Goal: Information Seeking & Learning: Learn about a topic

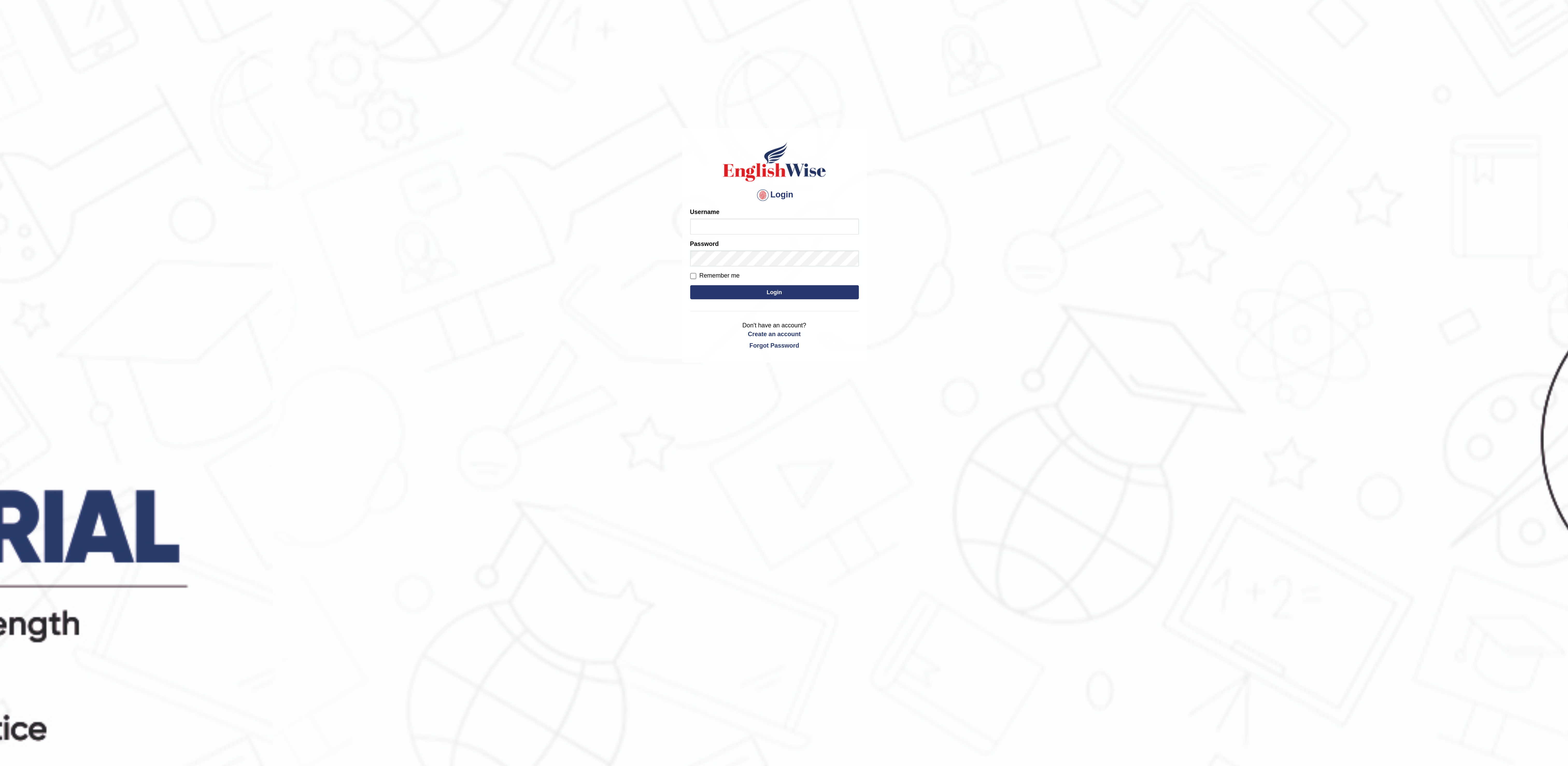
type input "Sangita9362"
click at [853, 142] on body "Login Please fix the following errors: Username Sangita9362 Password Remember m…" at bounding box center [784, 461] width 1568 height 766
click at [779, 191] on form "Please fix the following errors: Username Sangita9362 Password Remember me Login" at bounding box center [784, 164] width 93 height 52
click at [779, 183] on button "Login" at bounding box center [784, 185] width 93 height 8
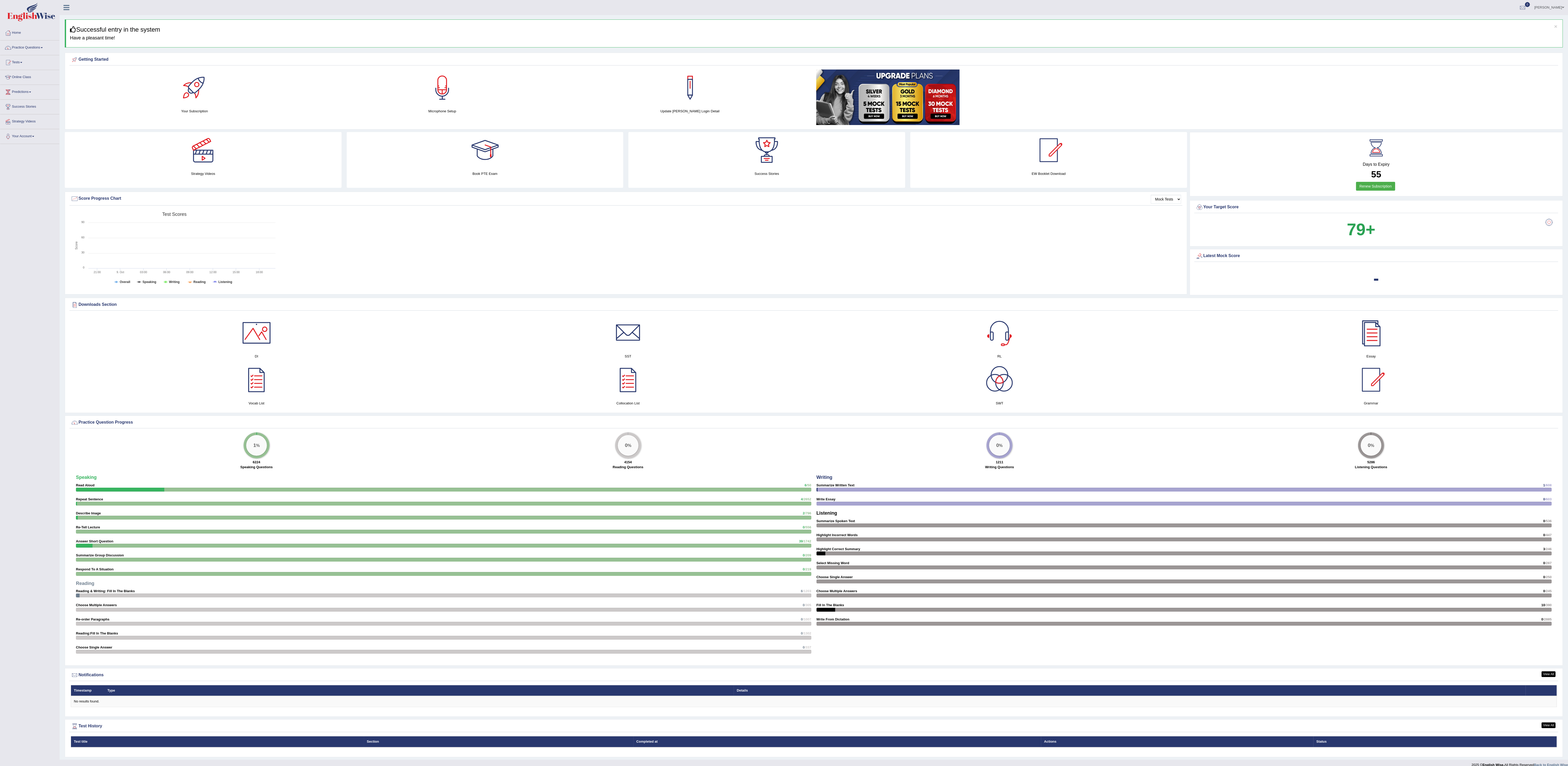
click at [430, 106] on div at bounding box center [442, 87] width 36 height 36
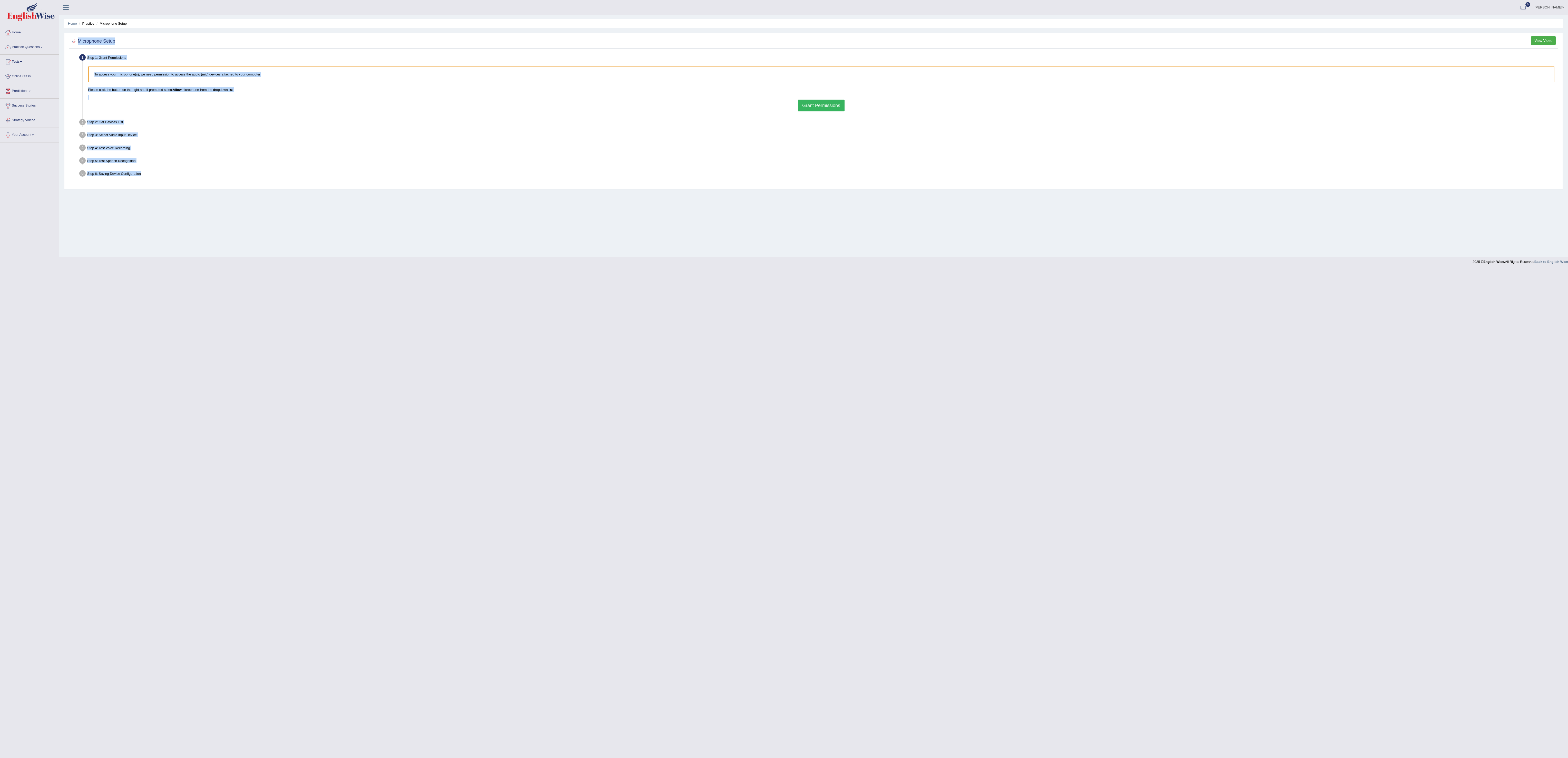
drag, startPoint x: 1563, startPoint y: 37, endPoint x: 1571, endPoint y: 16, distance: 22.5
click at [1568, 16] on html "Toggle navigation Home Practice Questions Speaking Practice Read Aloud Repeat S…" at bounding box center [784, 379] width 1568 height 758
drag, startPoint x: 1567, startPoint y: 15, endPoint x: 1571, endPoint y: 16, distance: 4.1
click at [1568, 16] on html "Toggle navigation Home Practice Questions Speaking Practice Read Aloud Repeat S…" at bounding box center [784, 379] width 1568 height 758
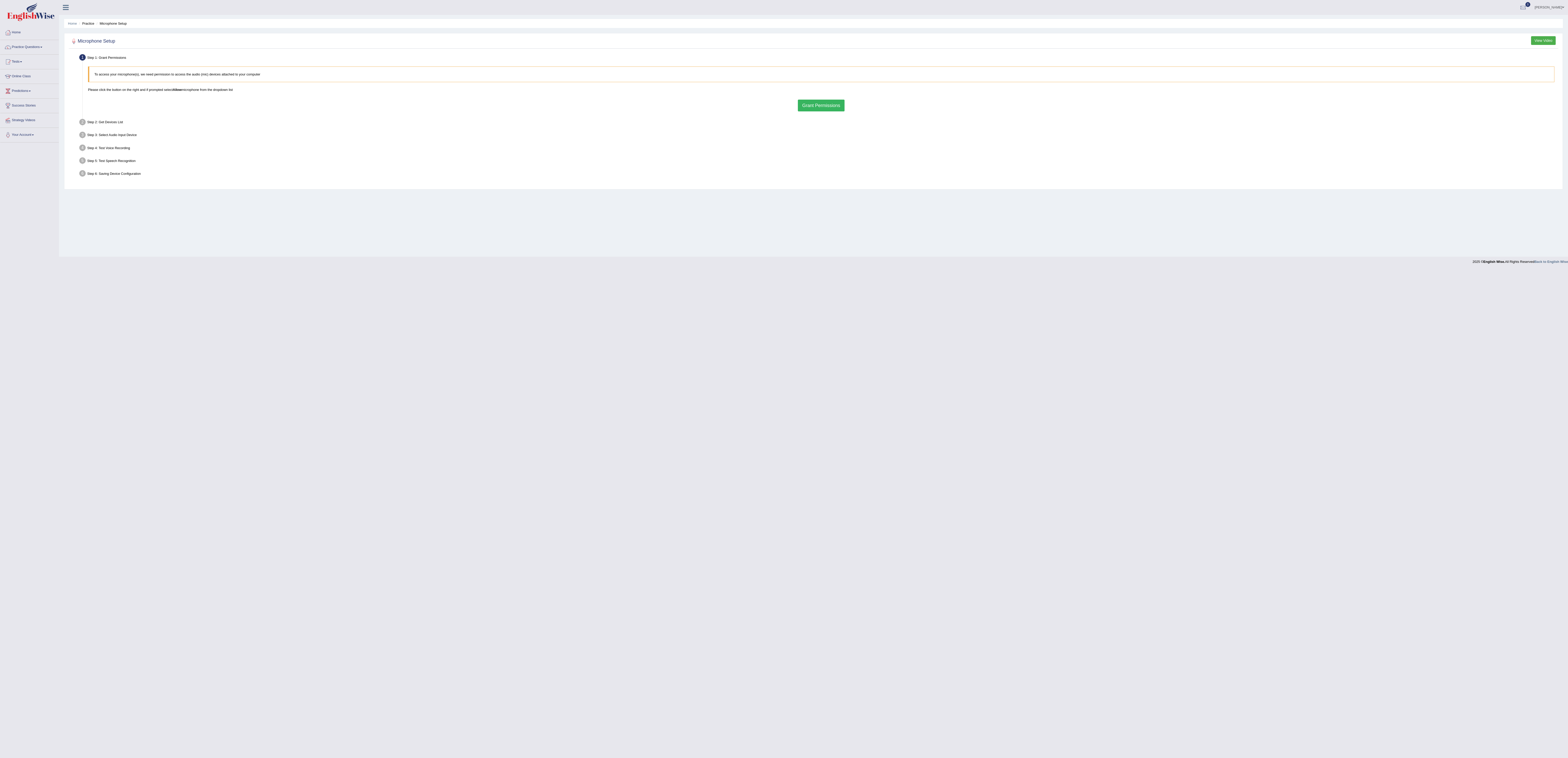
click at [623, 368] on body "Toggle navigation Home Practice Questions Speaking Practice Read Aloud Repeat S…" at bounding box center [784, 379] width 1568 height 758
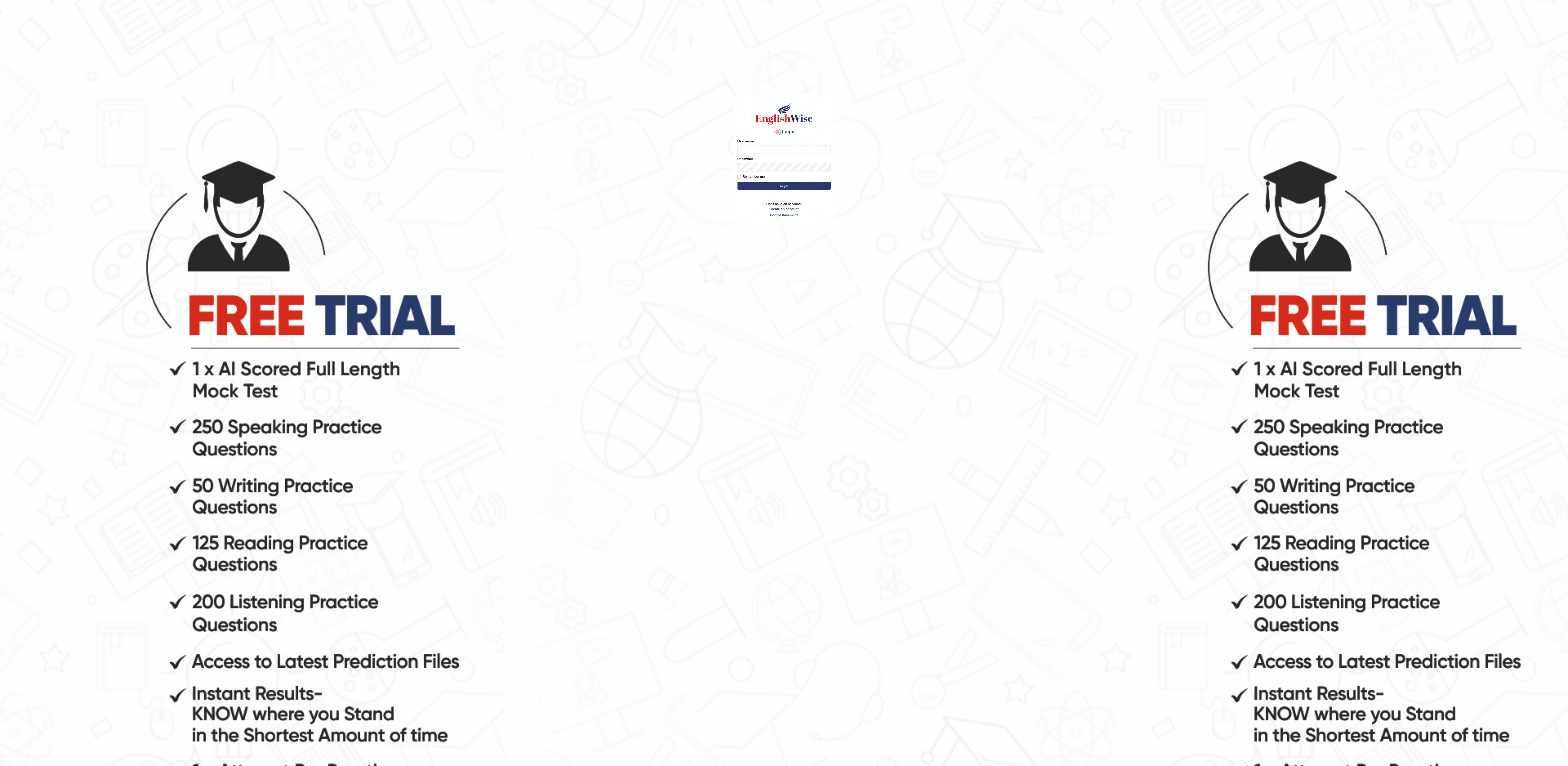
type input "Sangita9362"
click at [709, 152] on body "Login Please fix the following errors: Username Sangita9362 Password Remember m…" at bounding box center [784, 461] width 1568 height 766
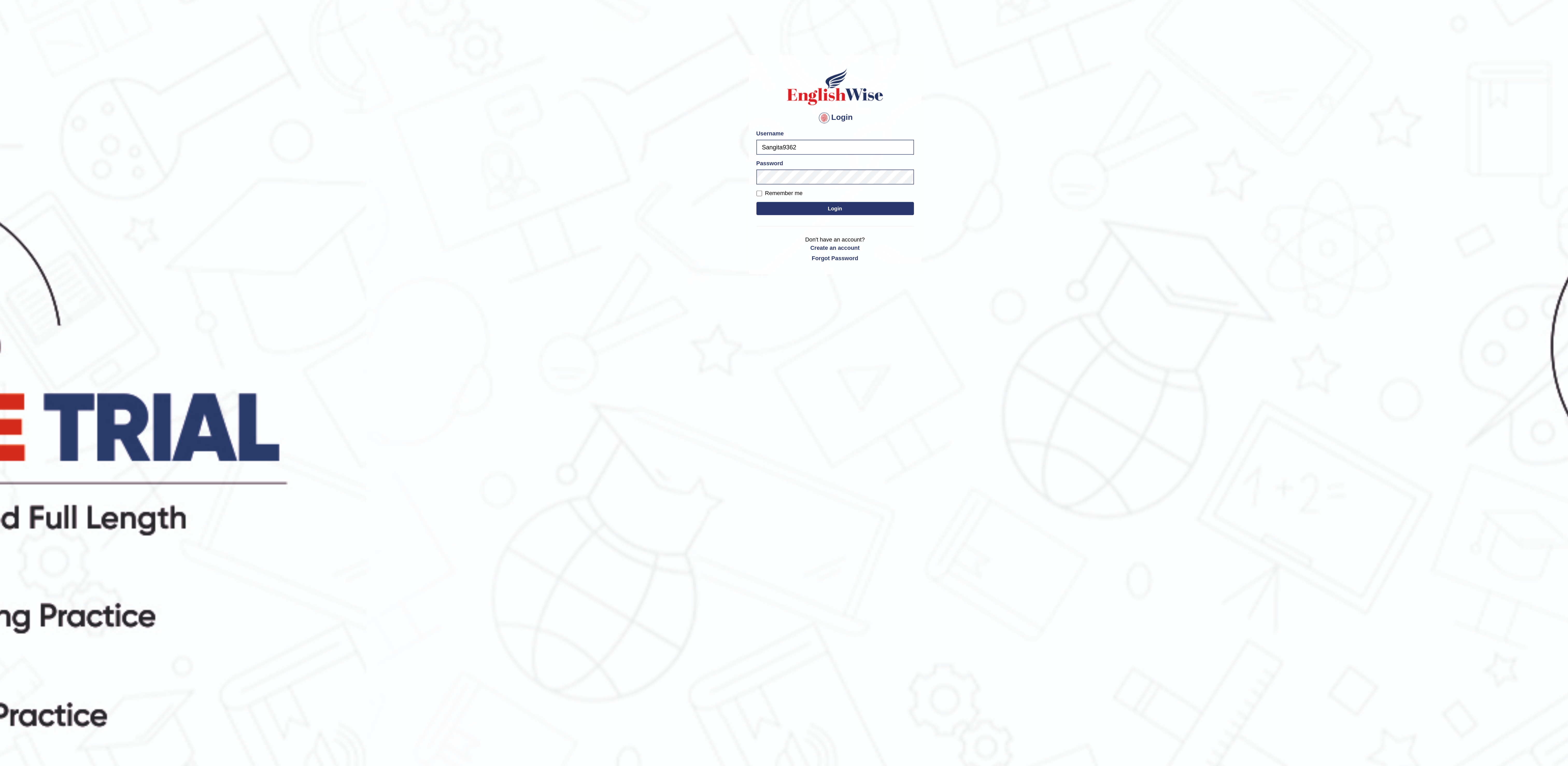
click at [852, 156] on body "Login Please fix the following errors: Username Sangita9362 Password Remember m…" at bounding box center [784, 461] width 1568 height 766
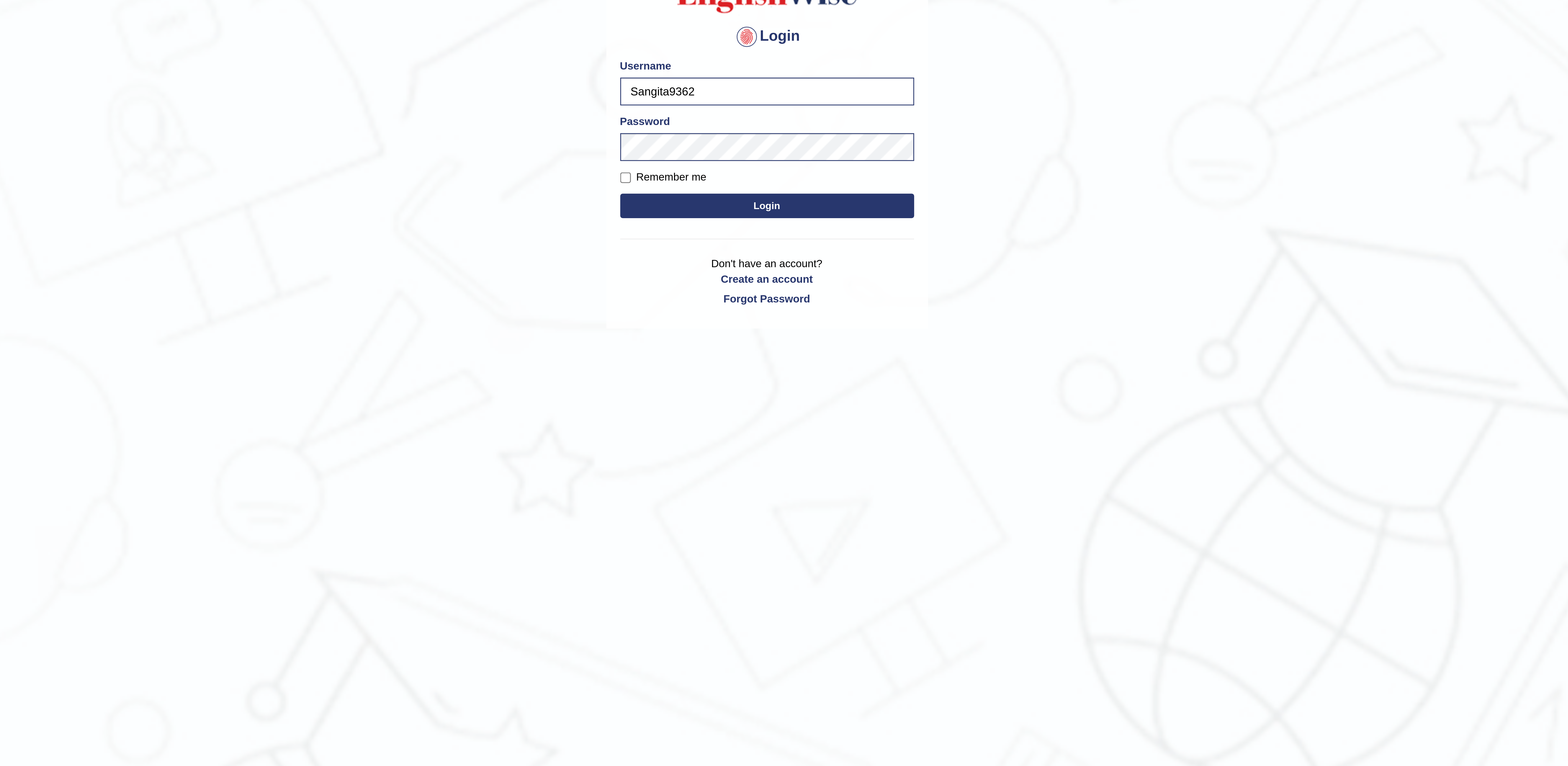
click at [780, 188] on button "Login" at bounding box center [784, 185] width 93 height 8
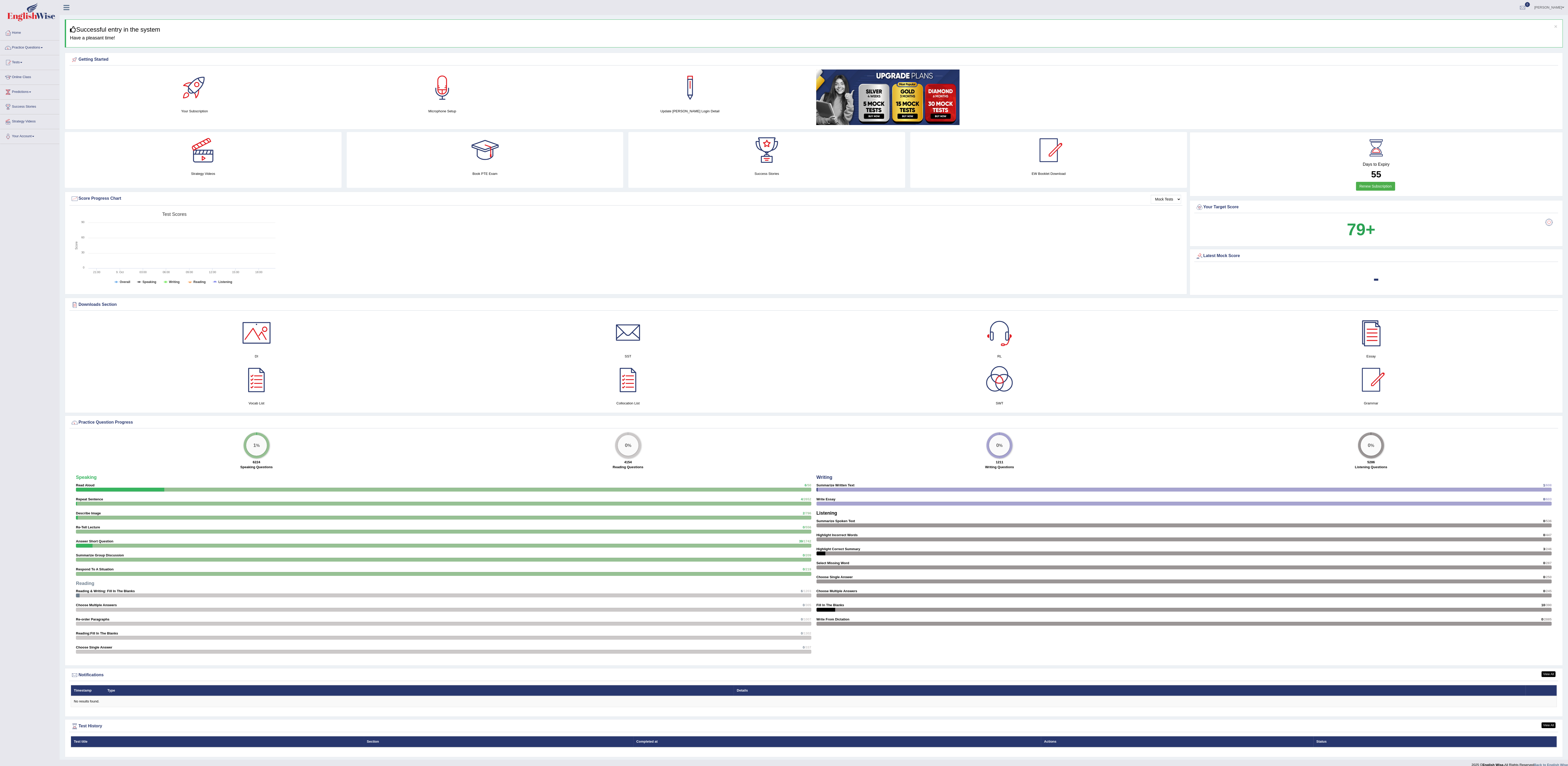
click at [465, 106] on link at bounding box center [442, 87] width 242 height 36
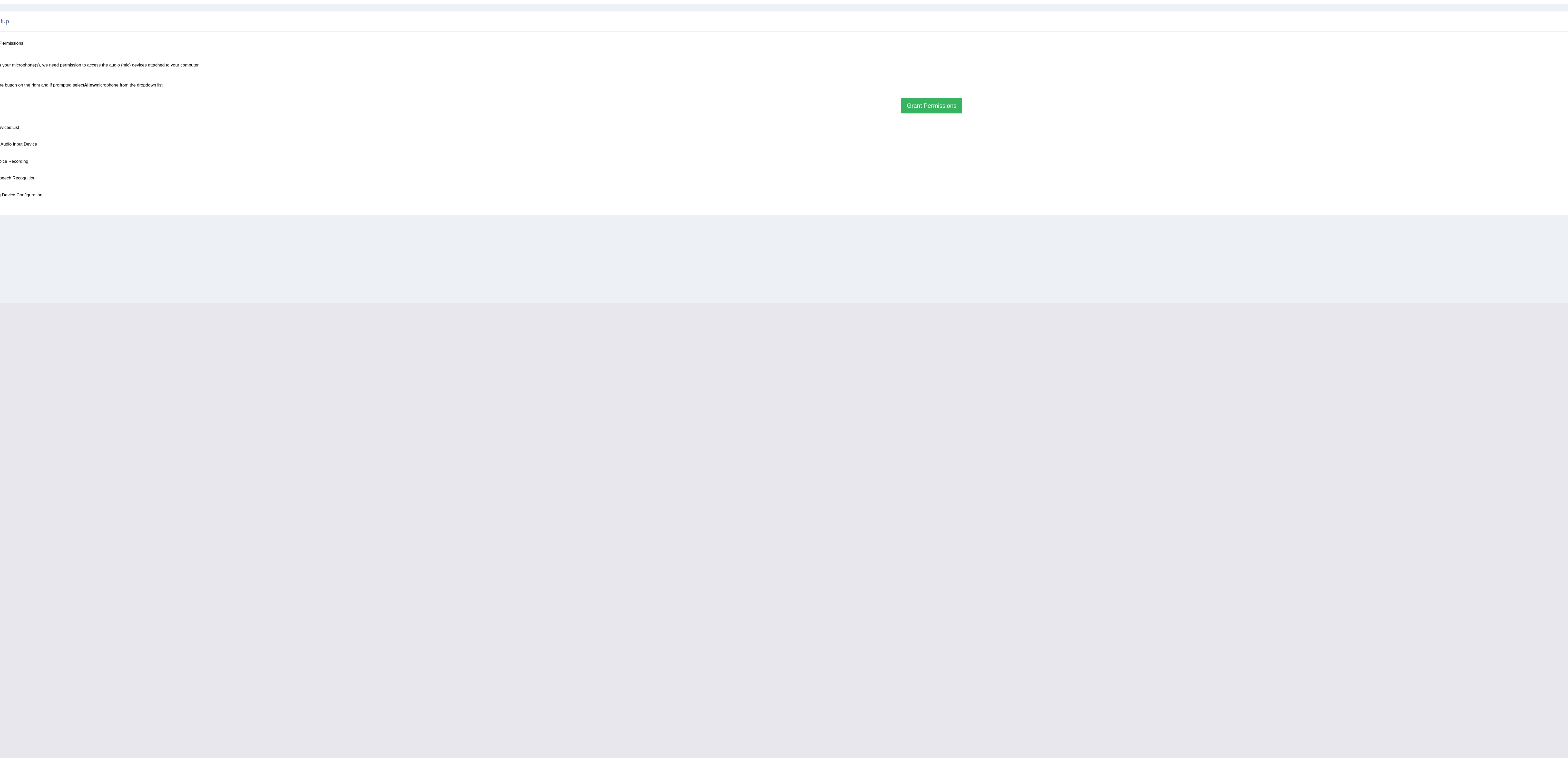
click at [816, 106] on button "Grant Permissions" at bounding box center [821, 105] width 47 height 12
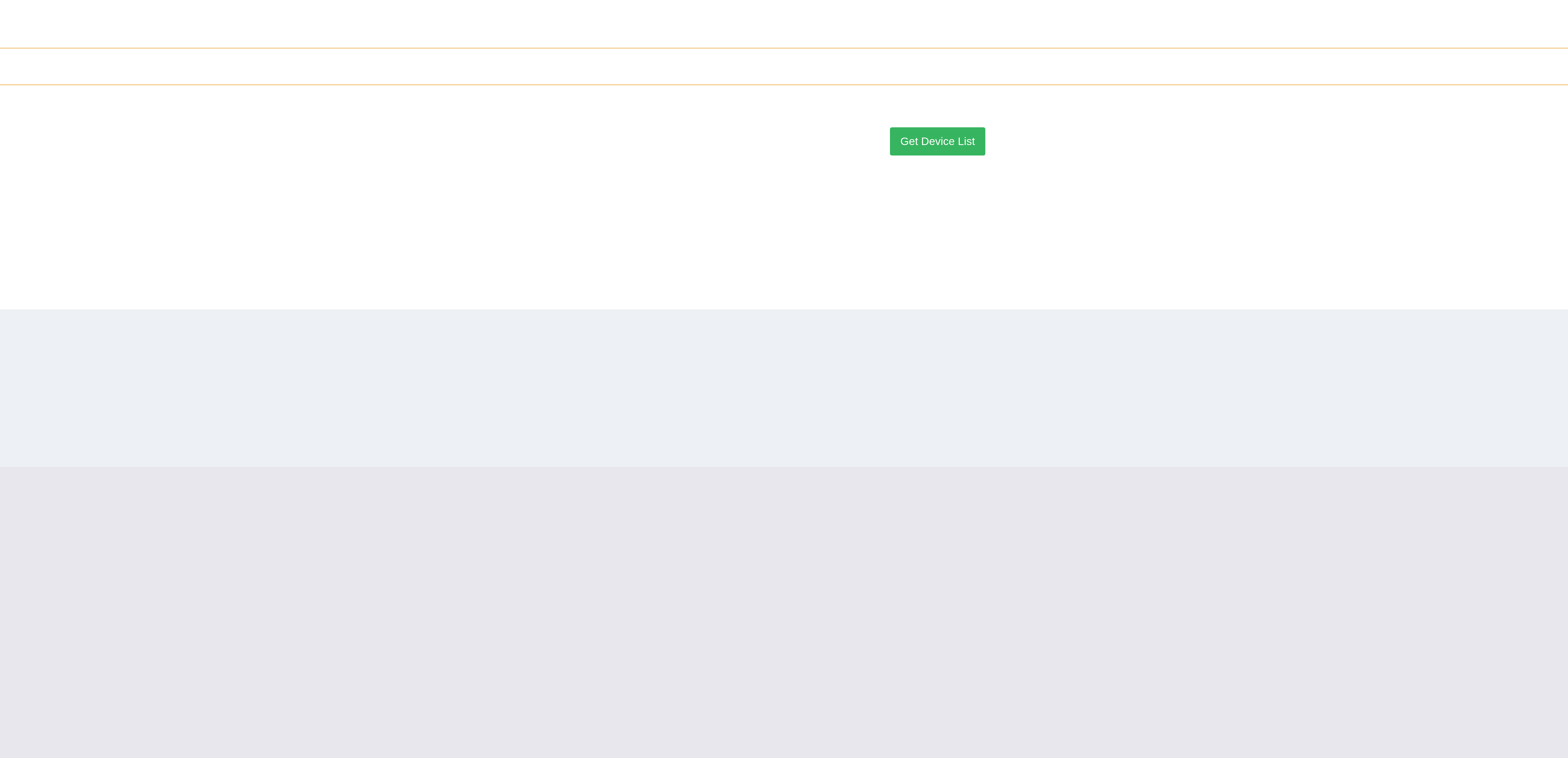
click at [828, 126] on button "Get Device List" at bounding box center [821, 120] width 40 height 12
click at [825, 140] on button "Go to Next step" at bounding box center [821, 133] width 41 height 12
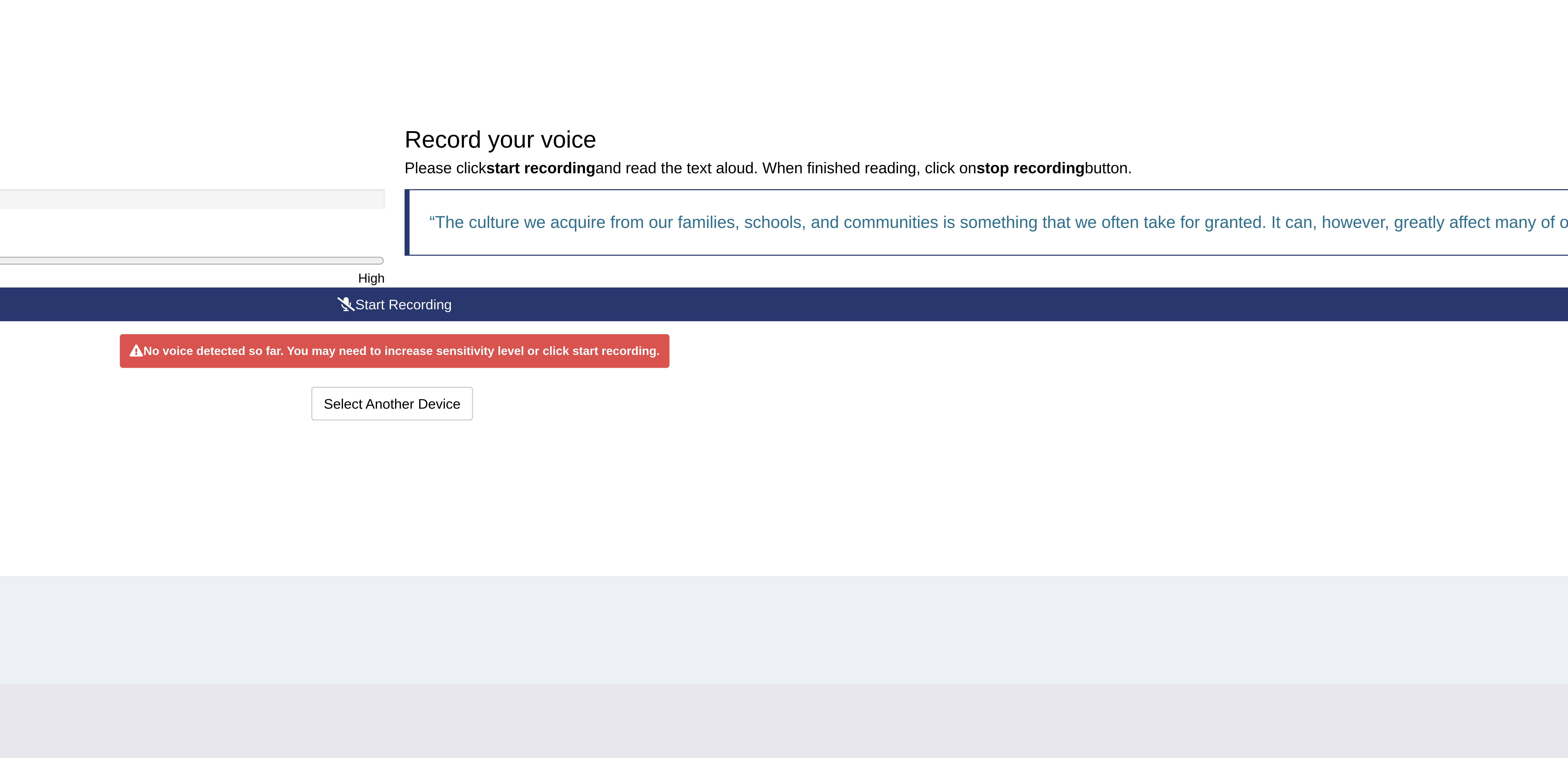
click at [920, 181] on div "Select Another Device Voice is ok. Go to Next step" at bounding box center [821, 184] width 976 height 10
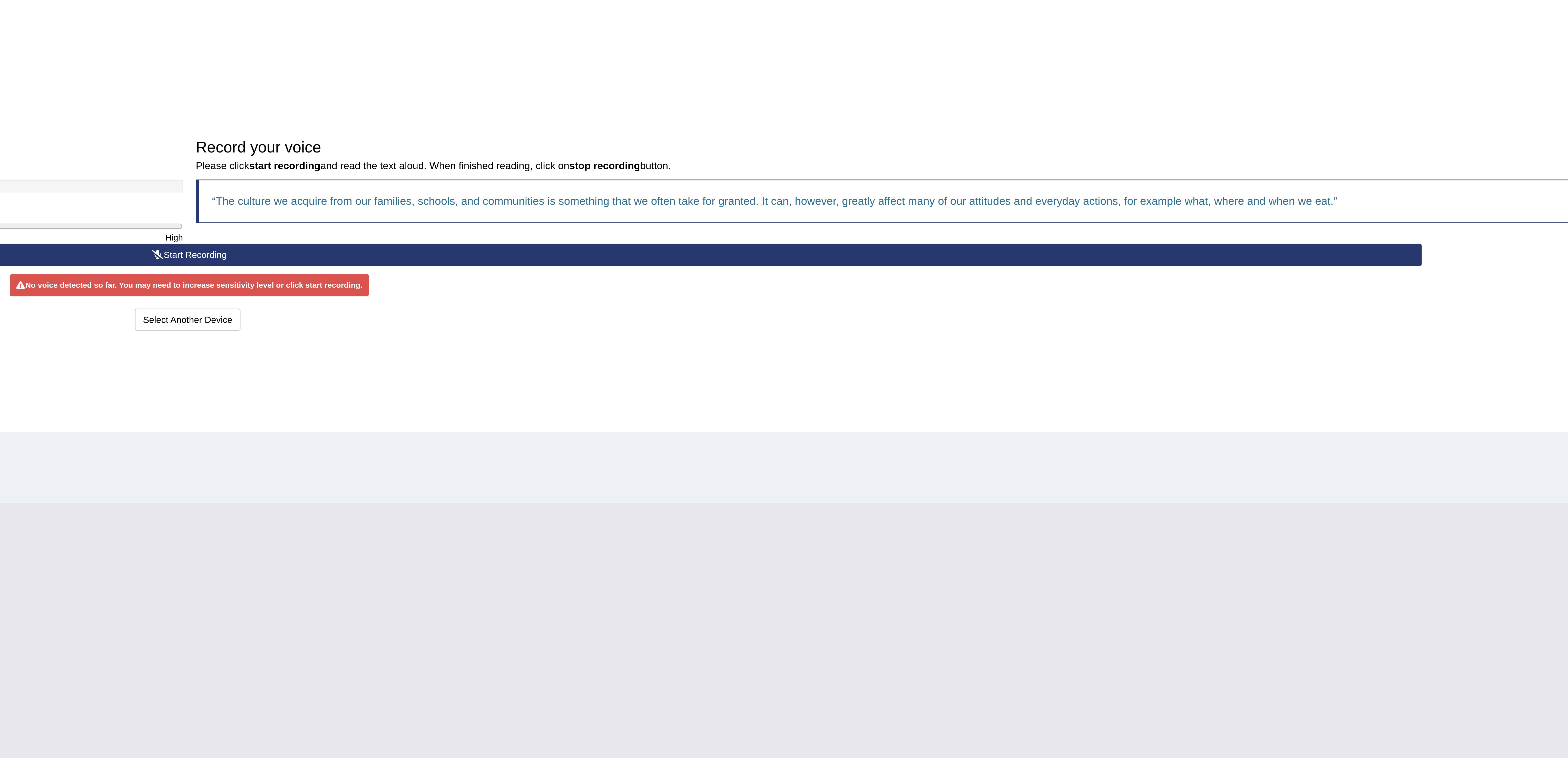
click at [839, 159] on button "Start Recording" at bounding box center [821, 158] width 976 height 9
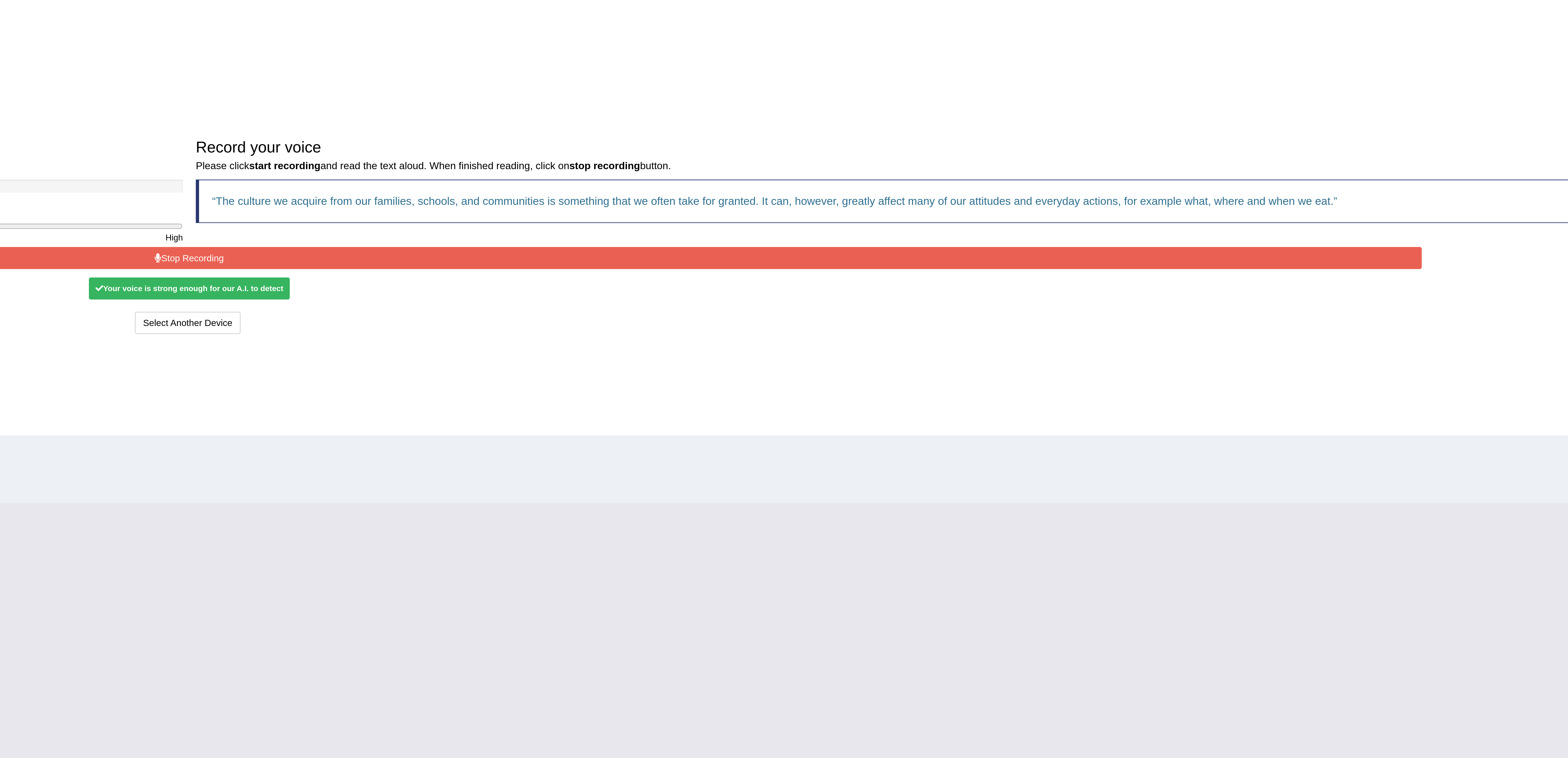
click at [826, 158] on button "Stop Recording" at bounding box center [821, 160] width 976 height 9
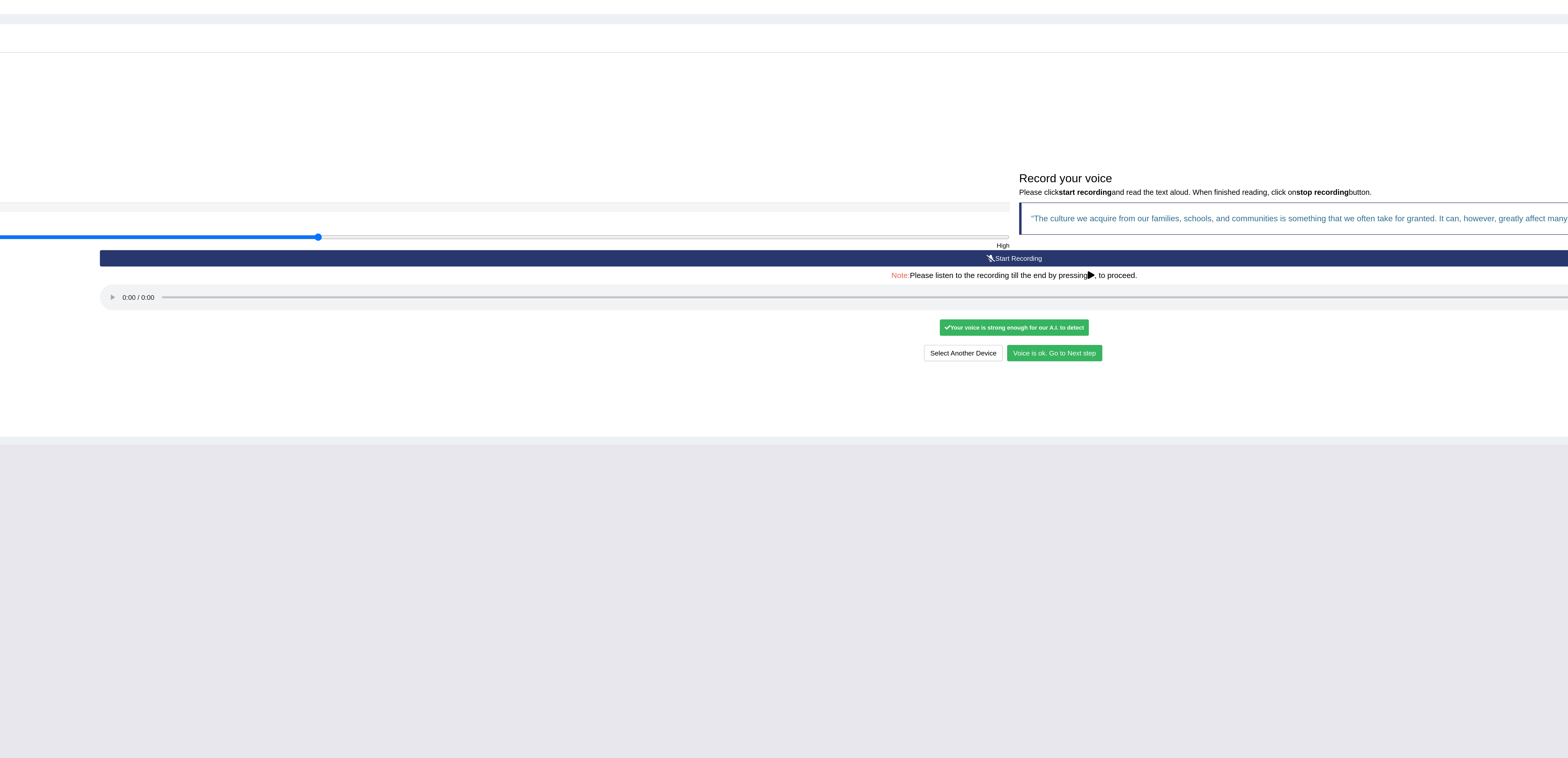
click at [845, 207] on button "Voice is ok. Go to Next step" at bounding box center [842, 209] width 51 height 9
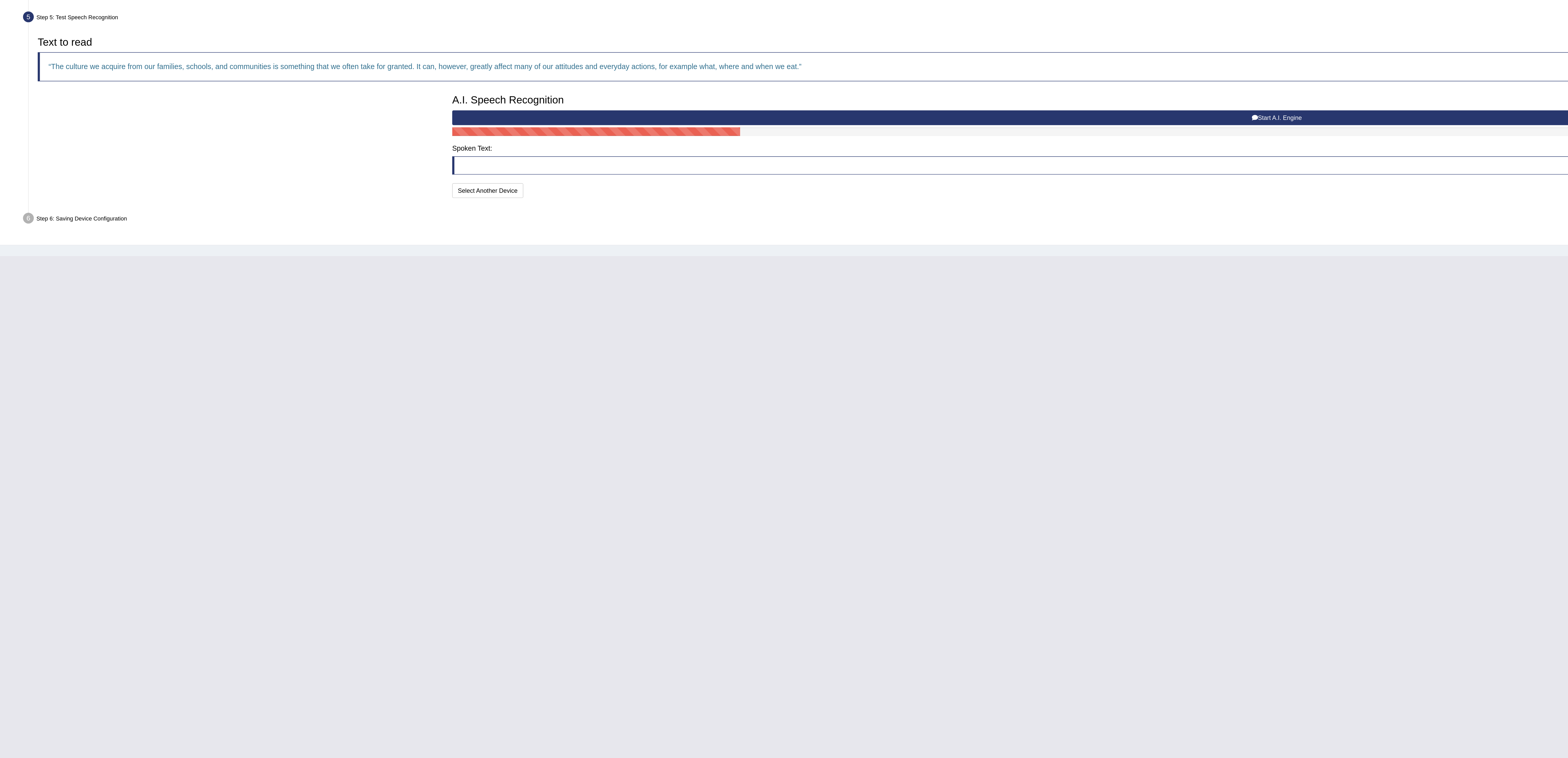
click at [491, 203] on blockquote at bounding box center [821, 203] width 976 height 11
click at [555, 146] on blockquote "The culture we acquire from our families, schools, and communities is something…" at bounding box center [821, 144] width 1466 height 17
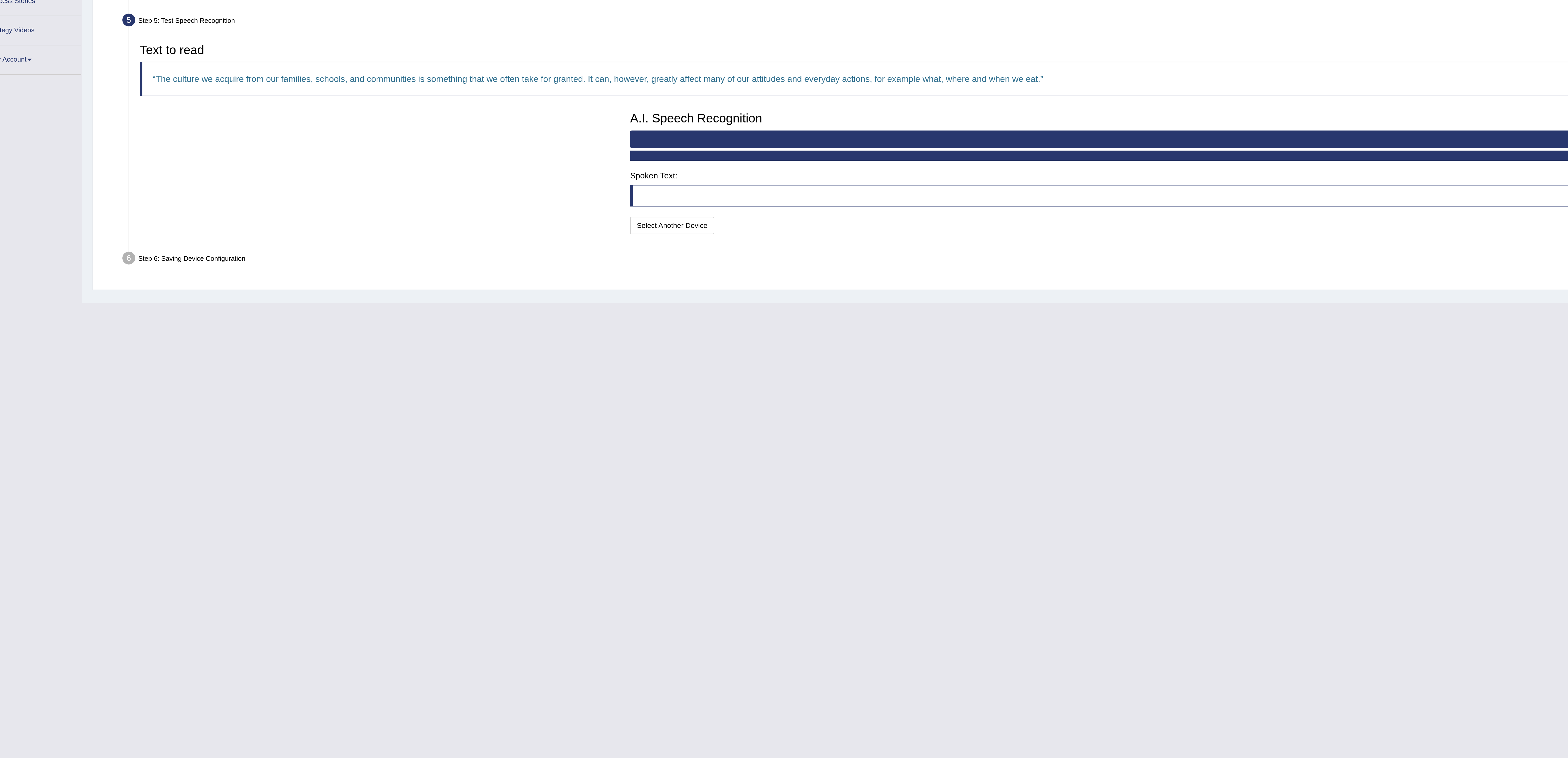
click at [410, 203] on blockquote at bounding box center [821, 203] width 976 height 11
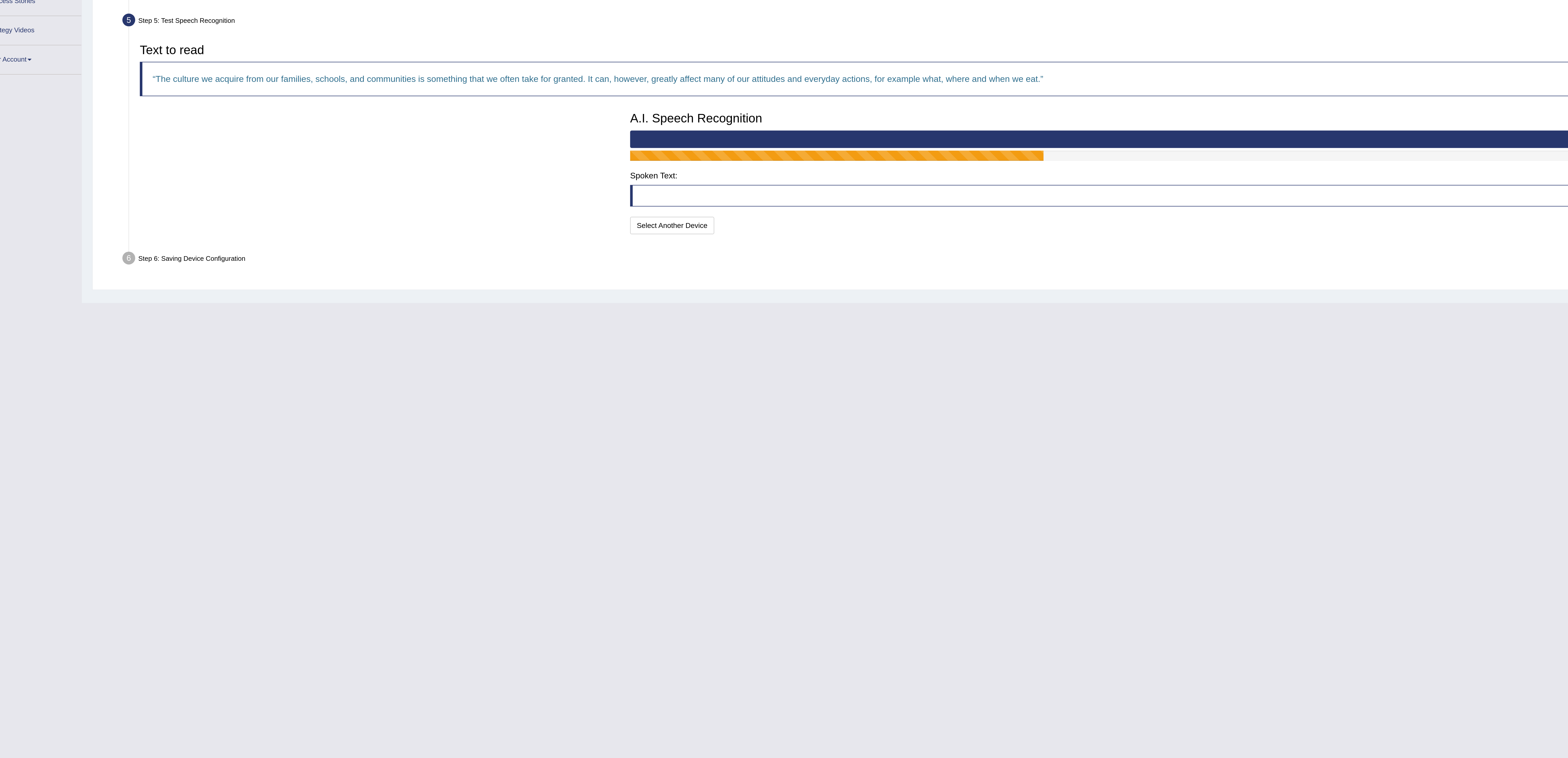
click at [373, 194] on h4 "Spoken Text:" at bounding box center [821, 193] width 976 height 5
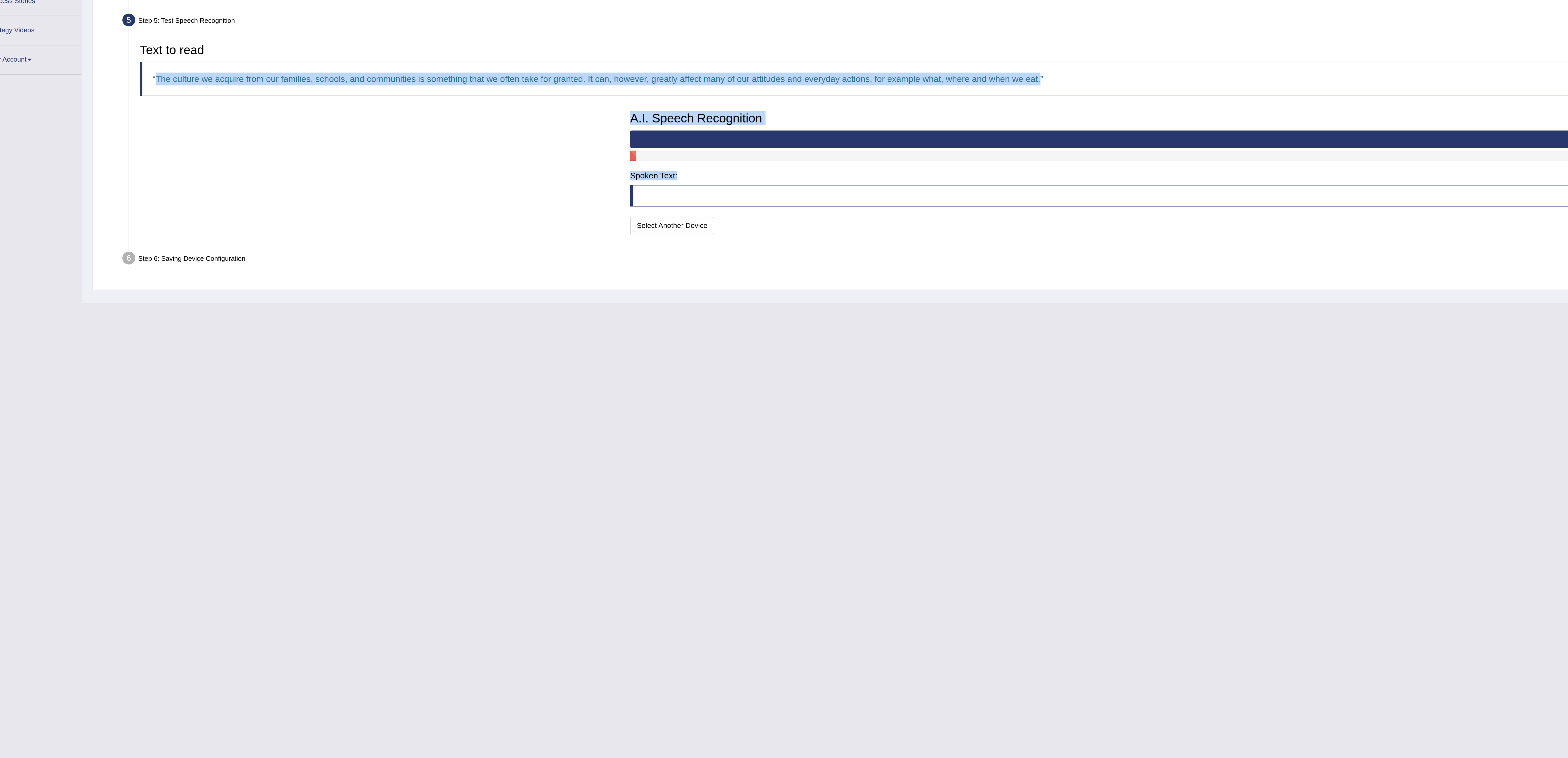
drag, startPoint x: 373, startPoint y: 194, endPoint x: 386, endPoint y: 121, distance: 74.1
click at [386, 121] on li "Step 5: Test Speech Recognition Text to read The culture we acquire from our fa…" at bounding box center [819, 168] width 1477 height 116
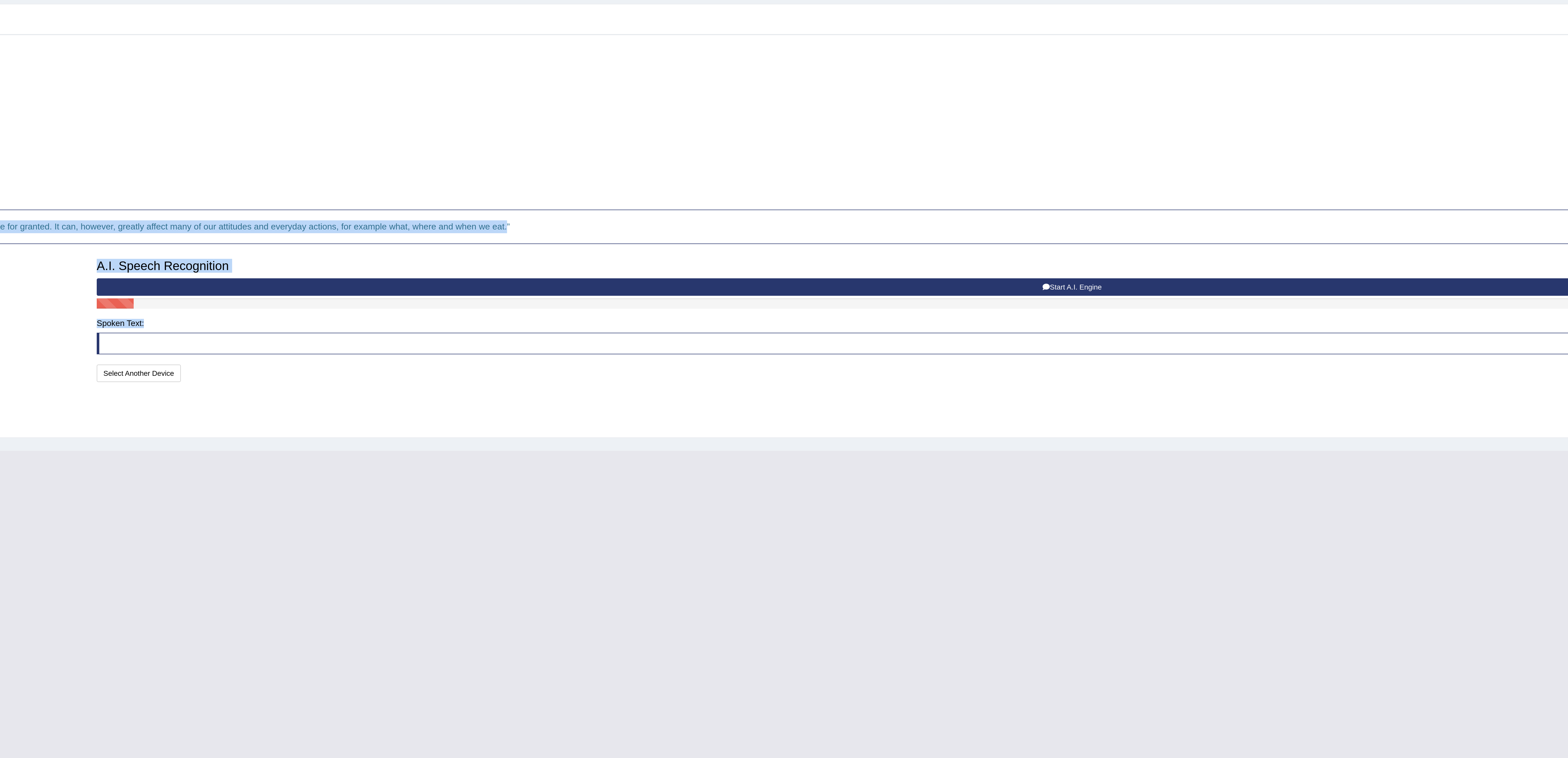
click at [564, 112] on div "Step 5: Test Speech Recognition" at bounding box center [818, 116] width 1483 height 12
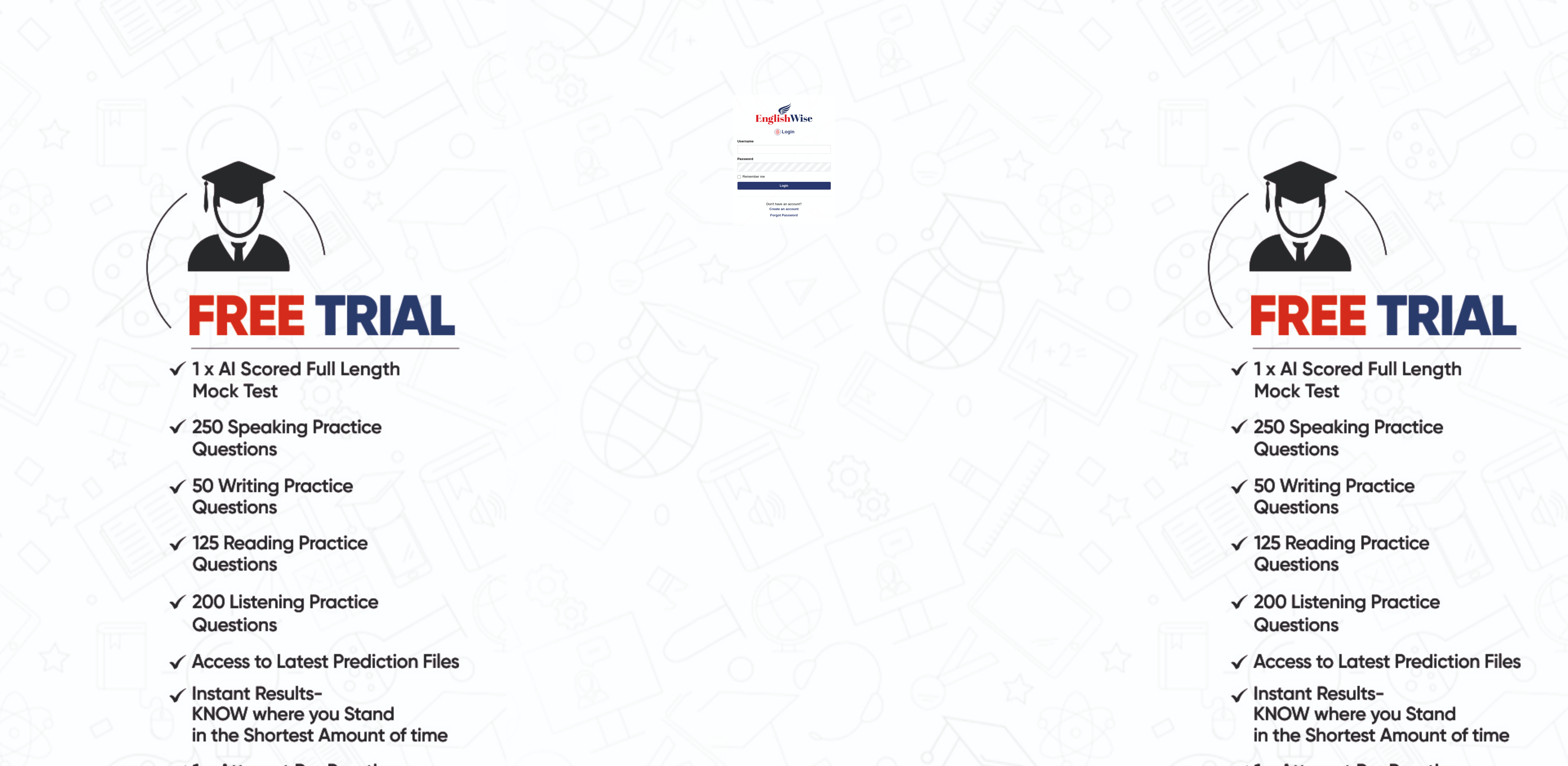
type input "Sangita9362"
click at [883, 171] on body "Login Please fix the following errors: Username Sangita9362 Password Remember m…" at bounding box center [784, 461] width 1568 height 766
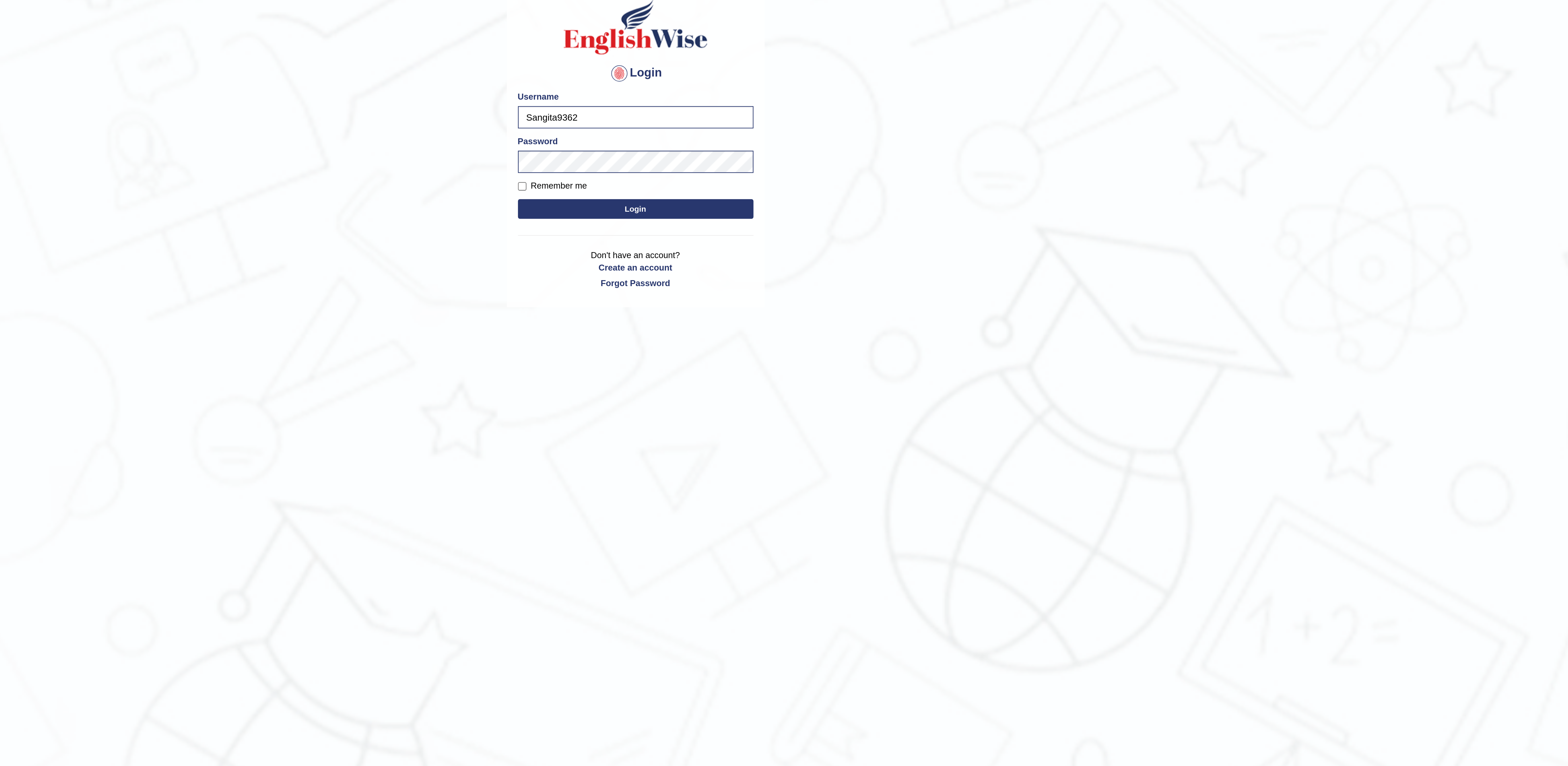
click at [815, 184] on button "Login" at bounding box center [784, 185] width 93 height 8
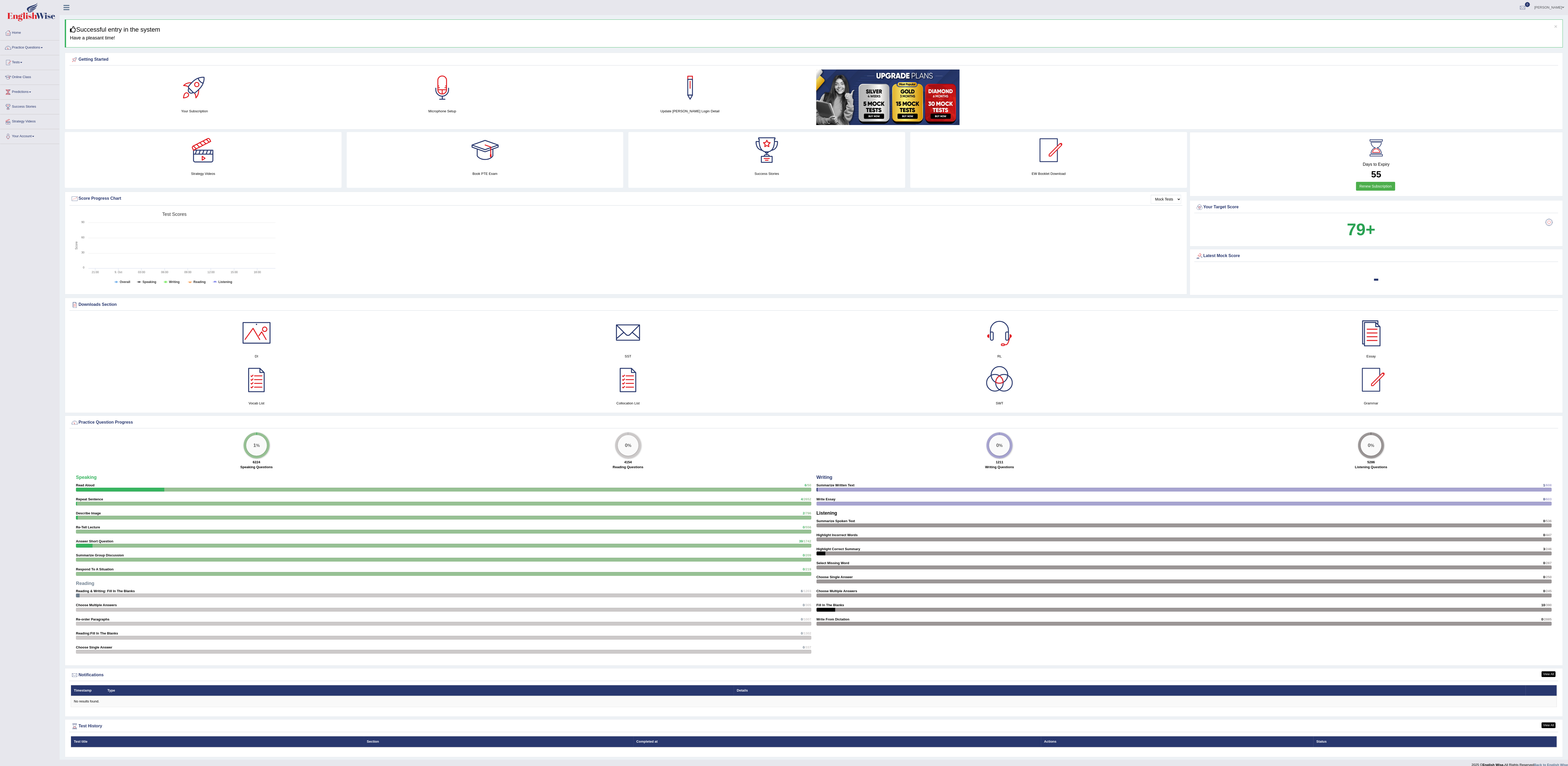
click at [444, 100] on div at bounding box center [442, 87] width 36 height 36
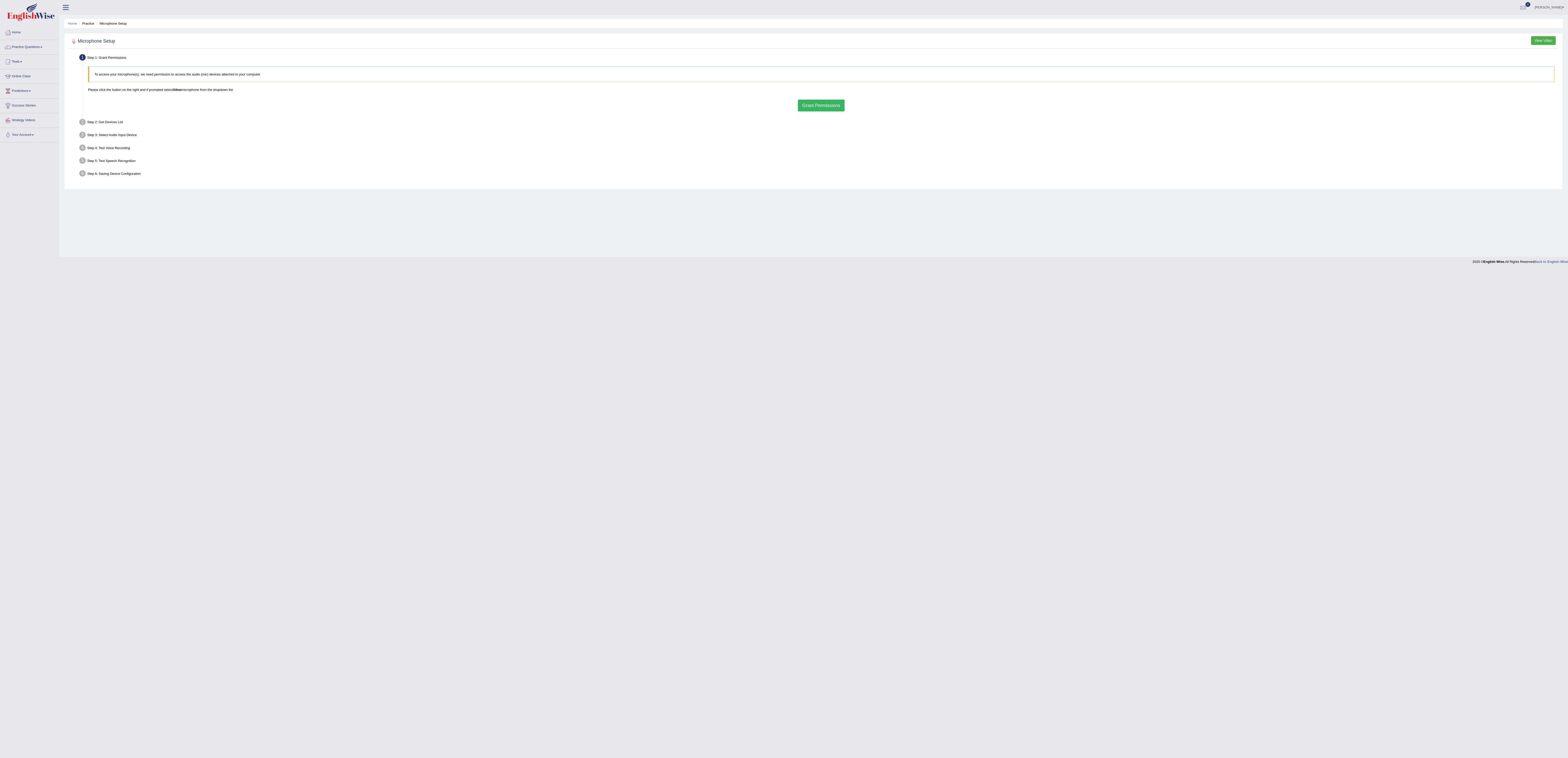
click at [682, 118] on ul "Step 1: Grant Permissions To access your microphone(s), we need permission to a…" at bounding box center [813, 116] width 1487 height 127
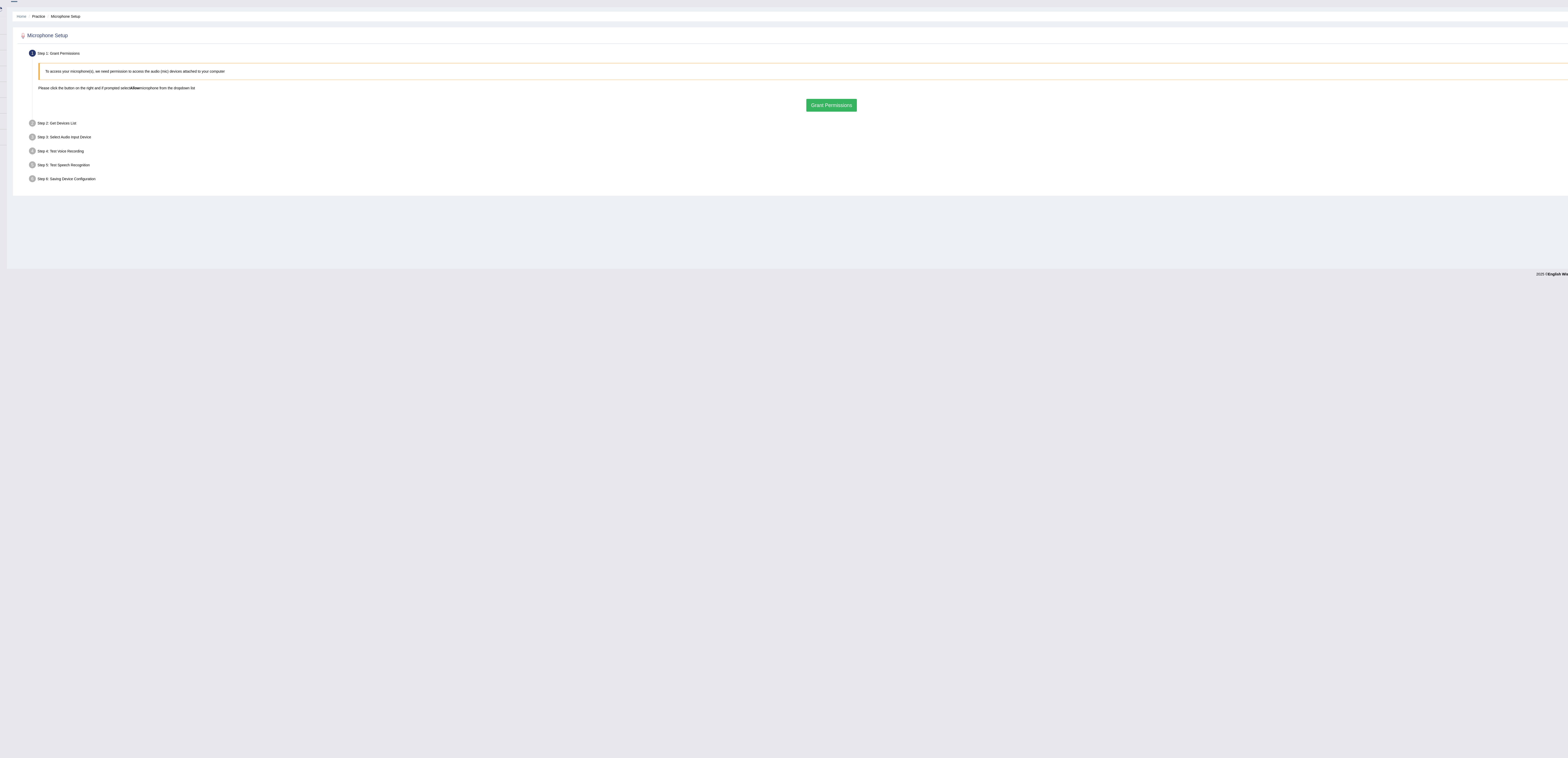
click at [820, 111] on button "Grant Permissions" at bounding box center [821, 105] width 47 height 12
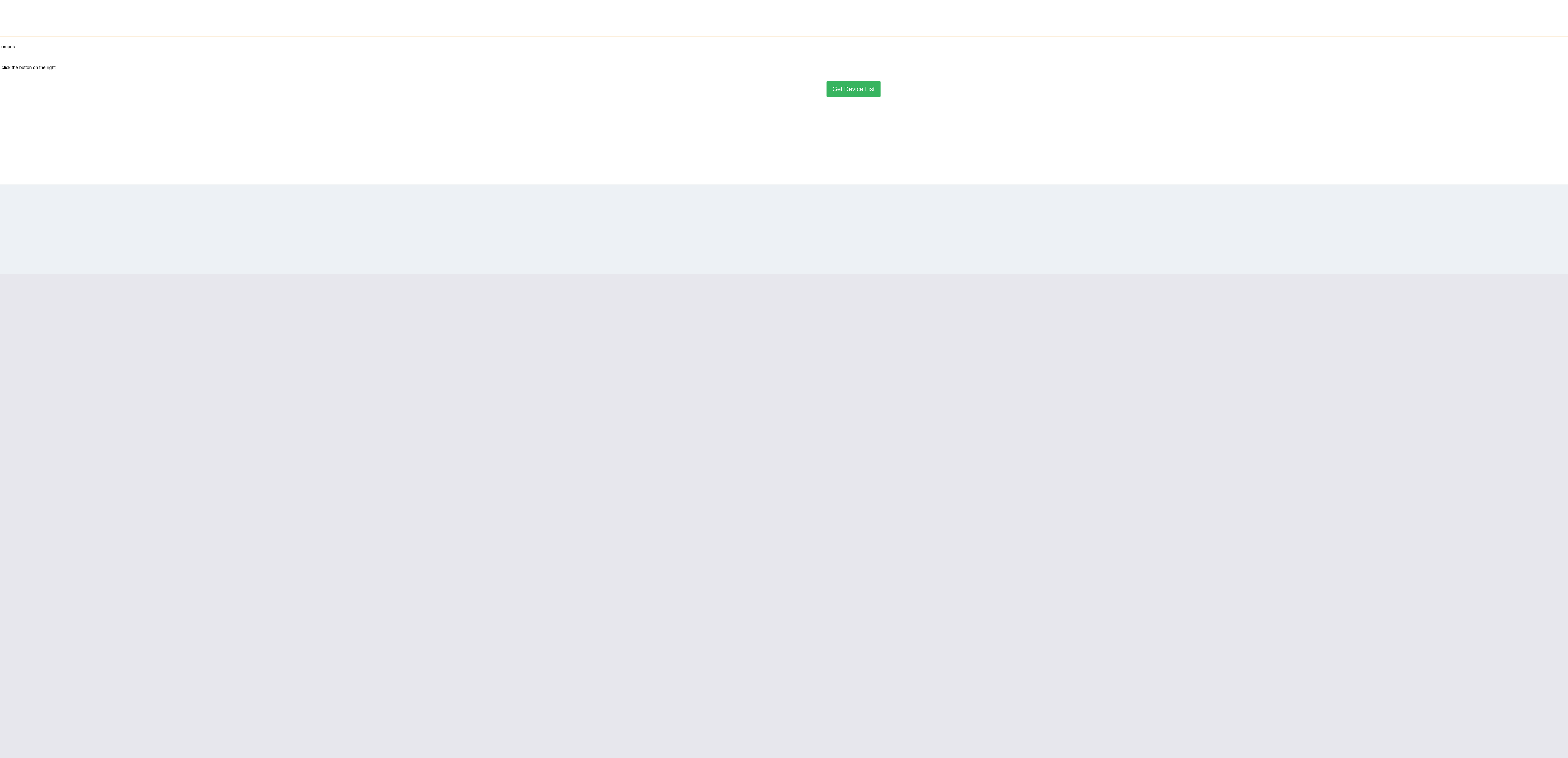
click at [825, 123] on button "Get Device List" at bounding box center [821, 120] width 40 height 12
click at [816, 136] on button "Go to Next step" at bounding box center [821, 133] width 41 height 12
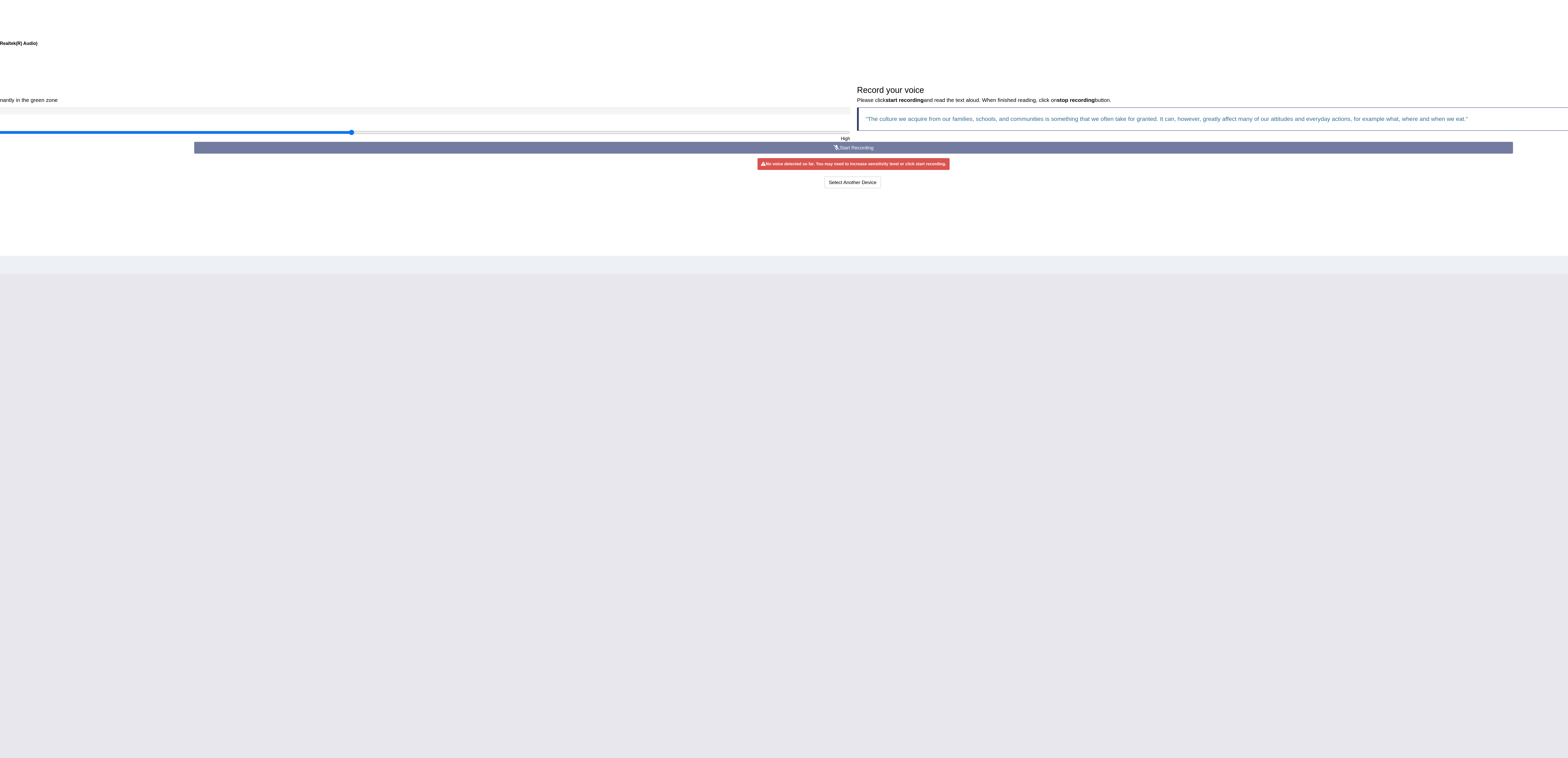
click at [816, 136] on ul "Step 1: Grant Permissions To access your microphone(s), we need permission to a…" at bounding box center [813, 143] width 1487 height 181
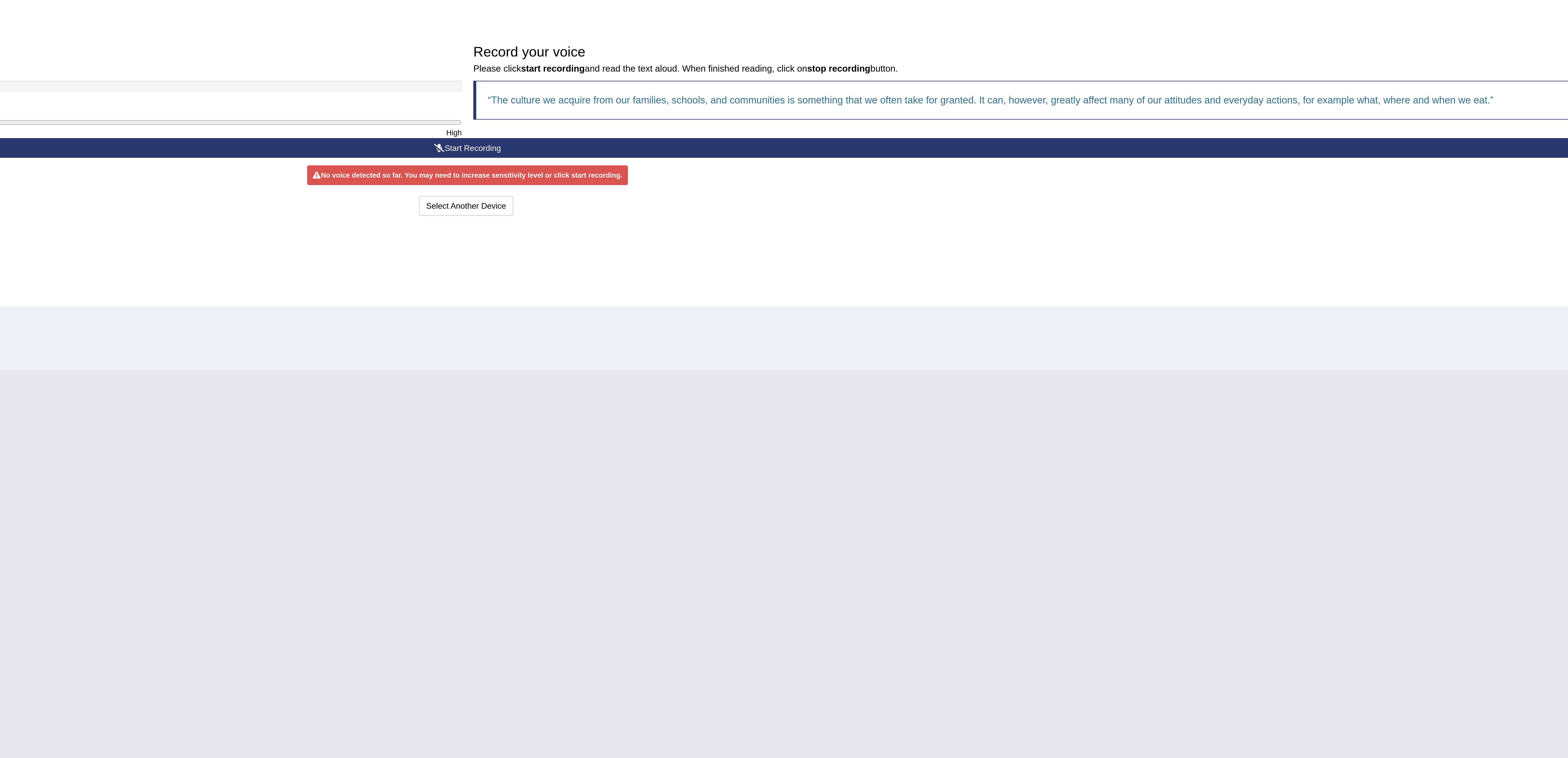
click at [918, 160] on button "Start Recording" at bounding box center [821, 158] width 976 height 9
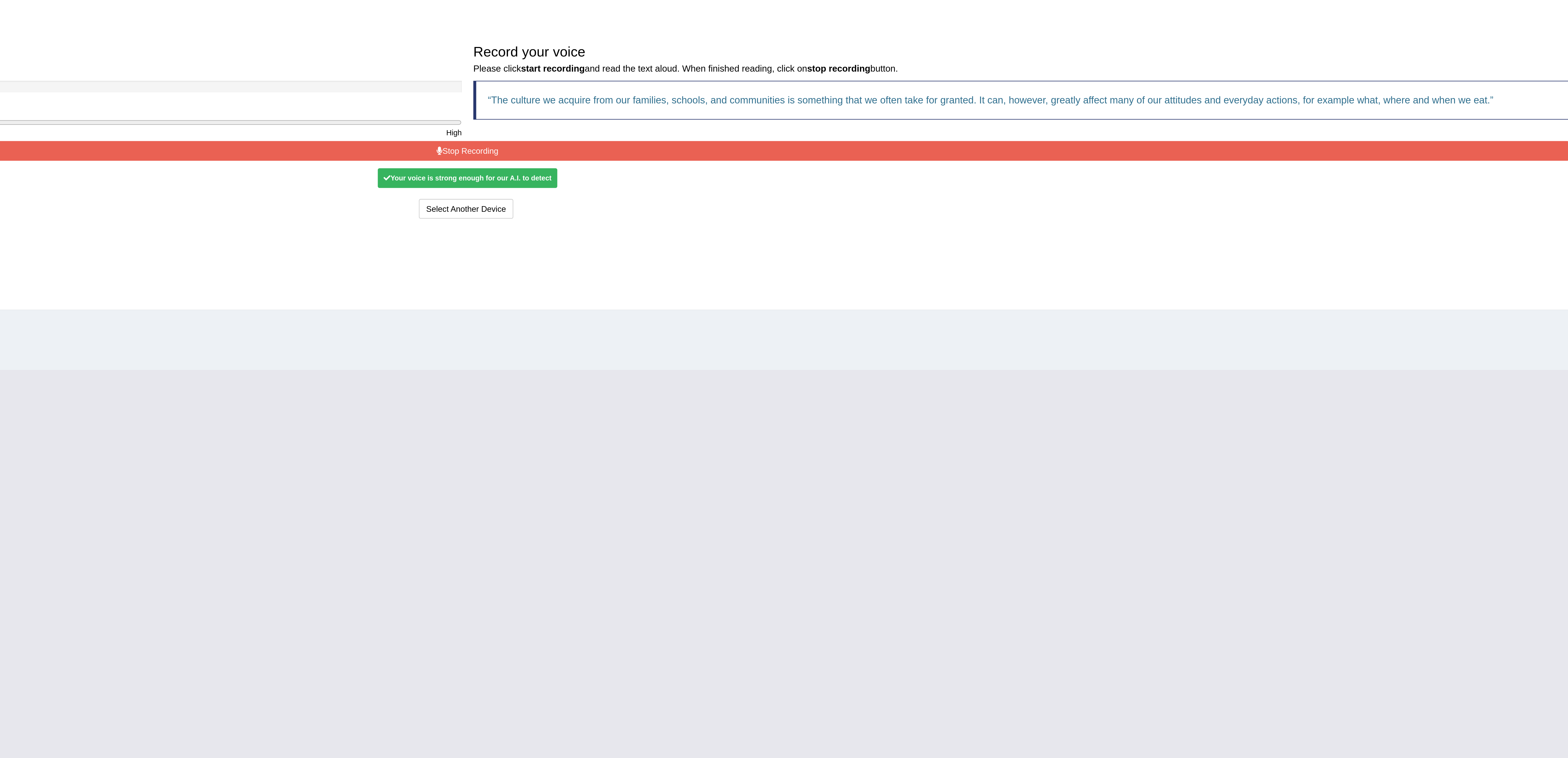
click at [865, 163] on button "Stop Recording" at bounding box center [821, 160] width 976 height 9
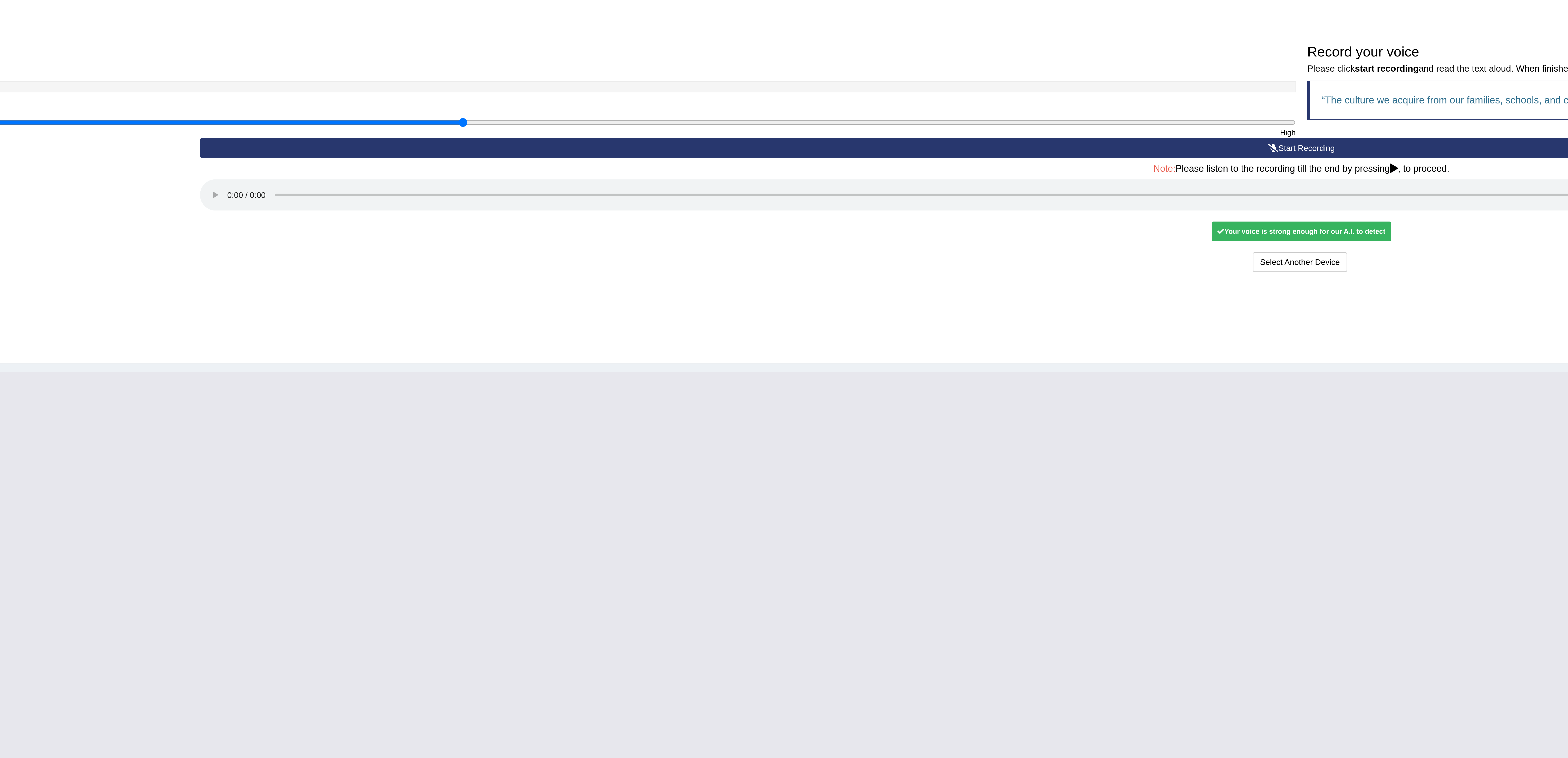
click at [852, 198] on div "Your voice is strong enough for our A.I. to detect" at bounding box center [821, 195] width 80 height 9
click at [831, 209] on button "Voice is ok. Go to Next step" at bounding box center [842, 209] width 51 height 9
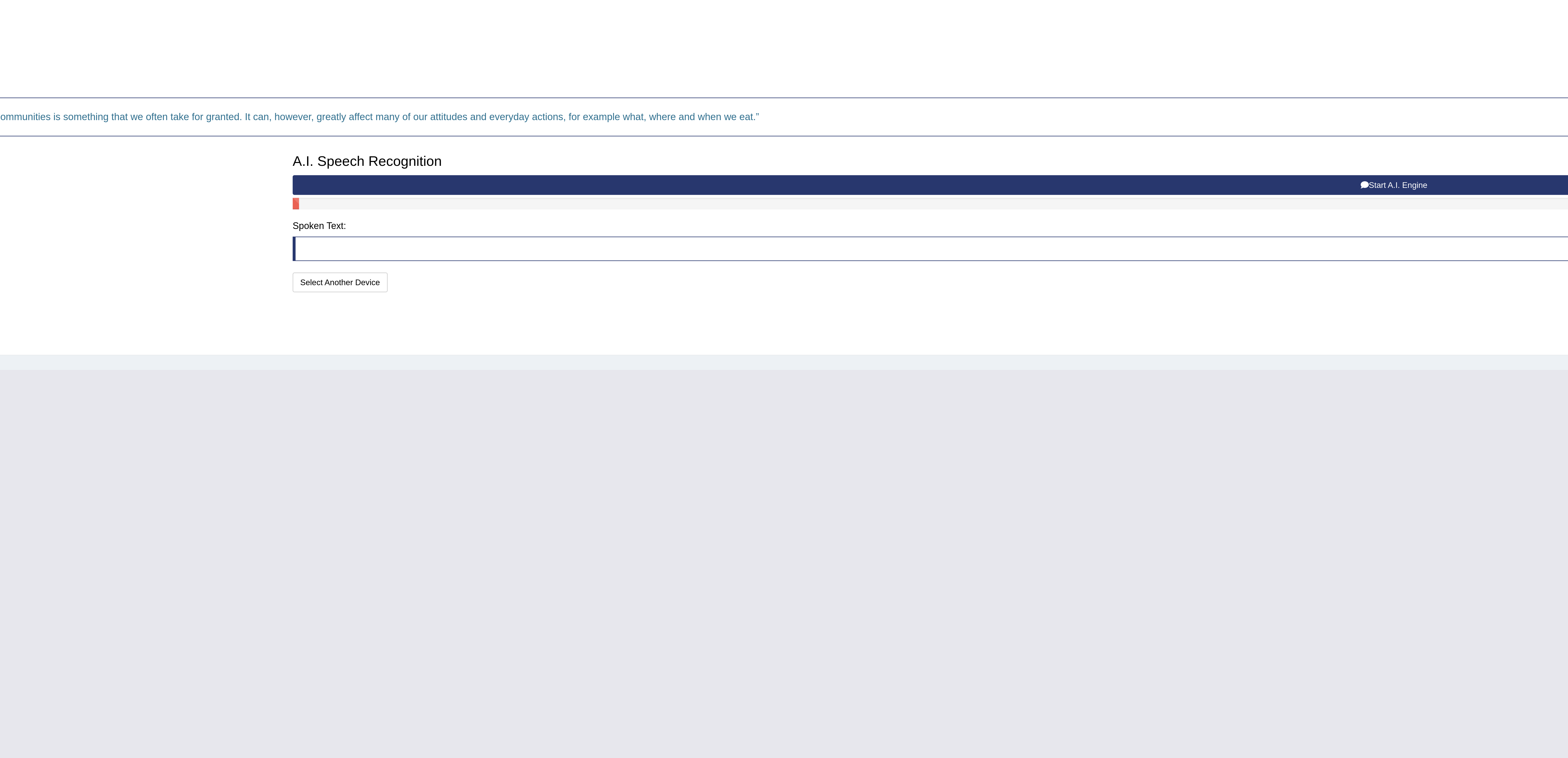
click at [732, 174] on button "Start A.I. Engine" at bounding box center [821, 175] width 976 height 9
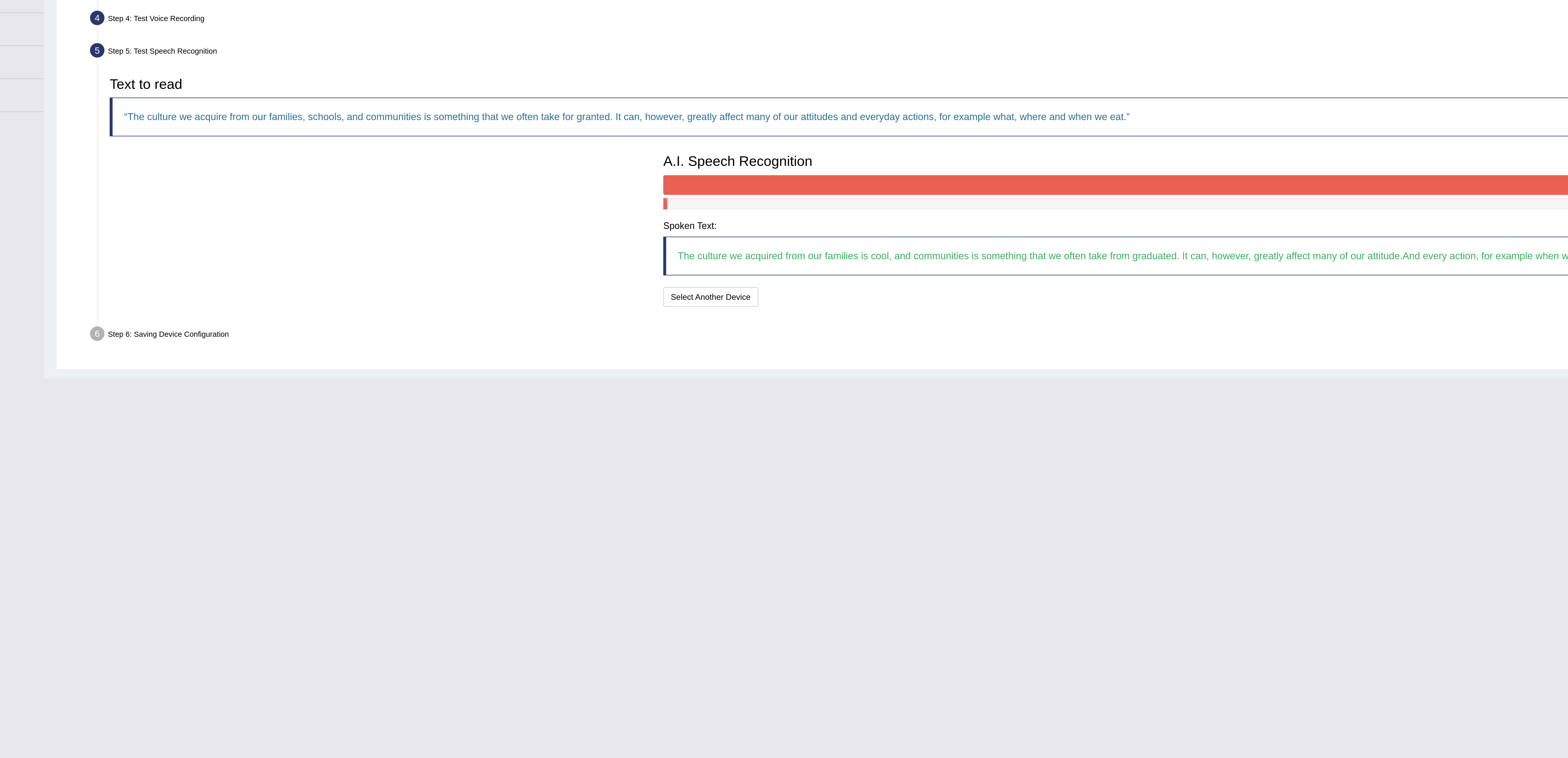
click at [568, 174] on button "Stop A.I. Engine" at bounding box center [821, 175] width 976 height 9
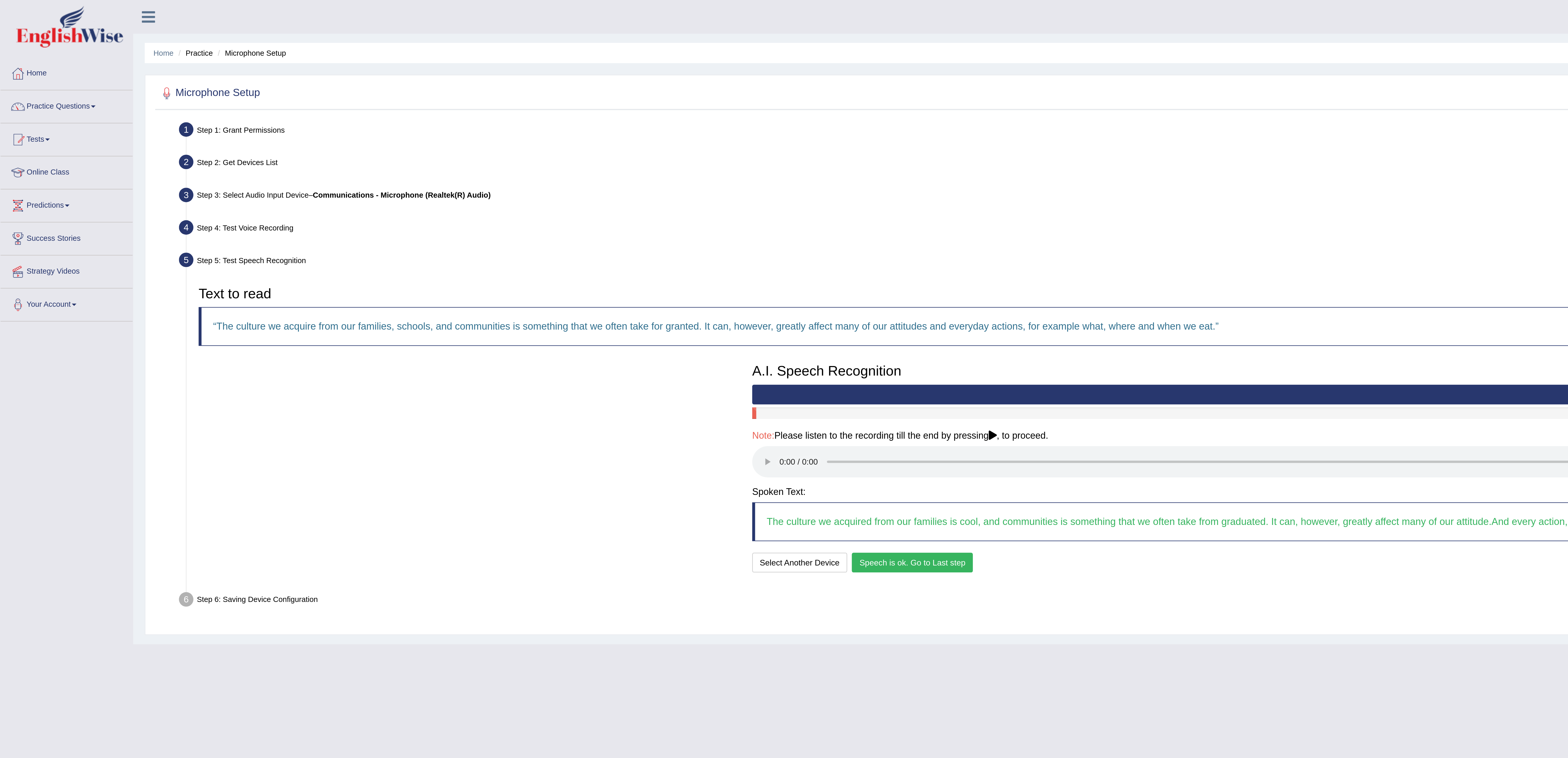
click at [44, 47] on link "Practice Questions" at bounding box center [29, 46] width 58 height 13
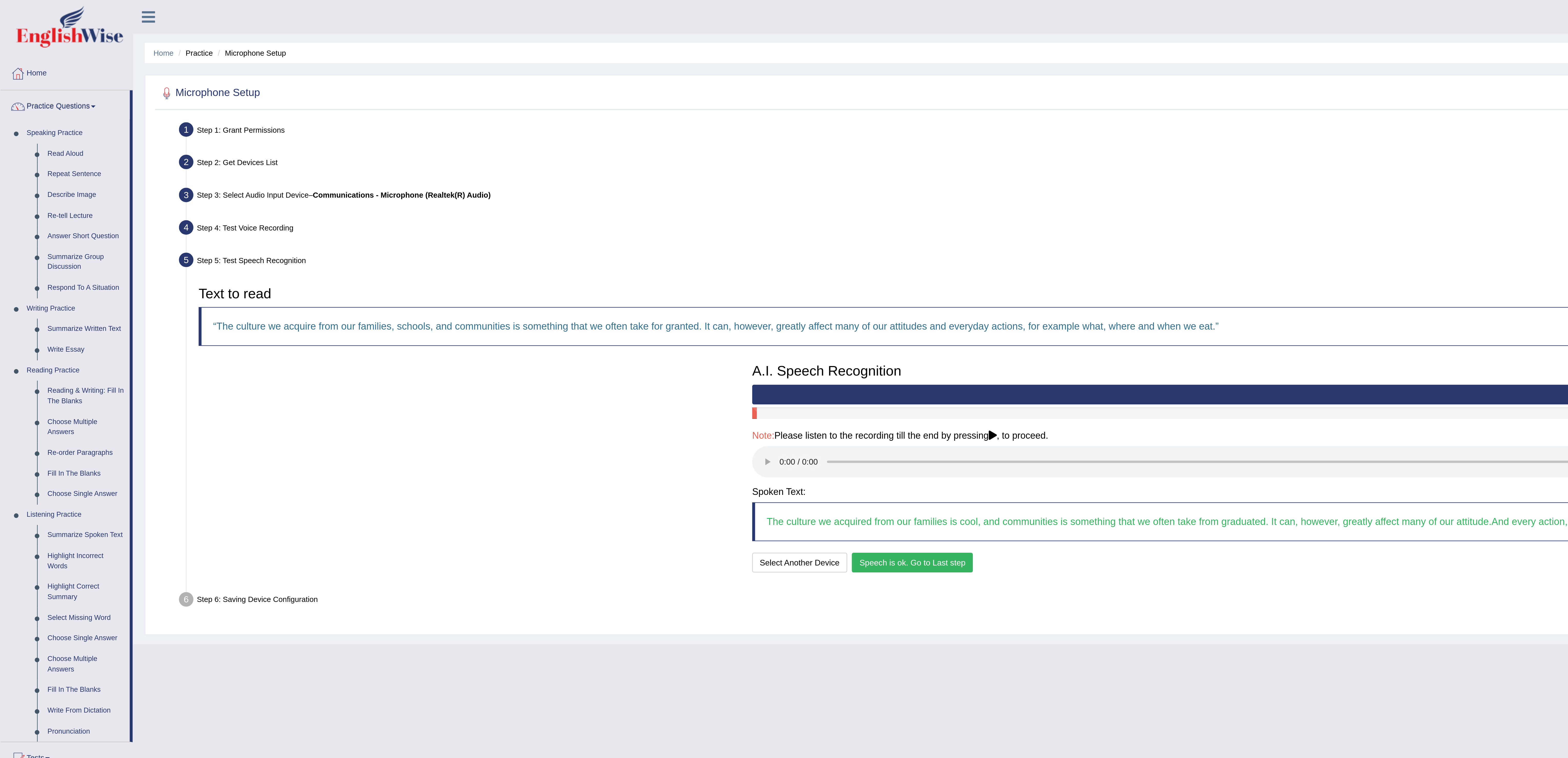
click at [402, 253] on button "Speech is ok. Go to Last step" at bounding box center [404, 249] width 54 height 9
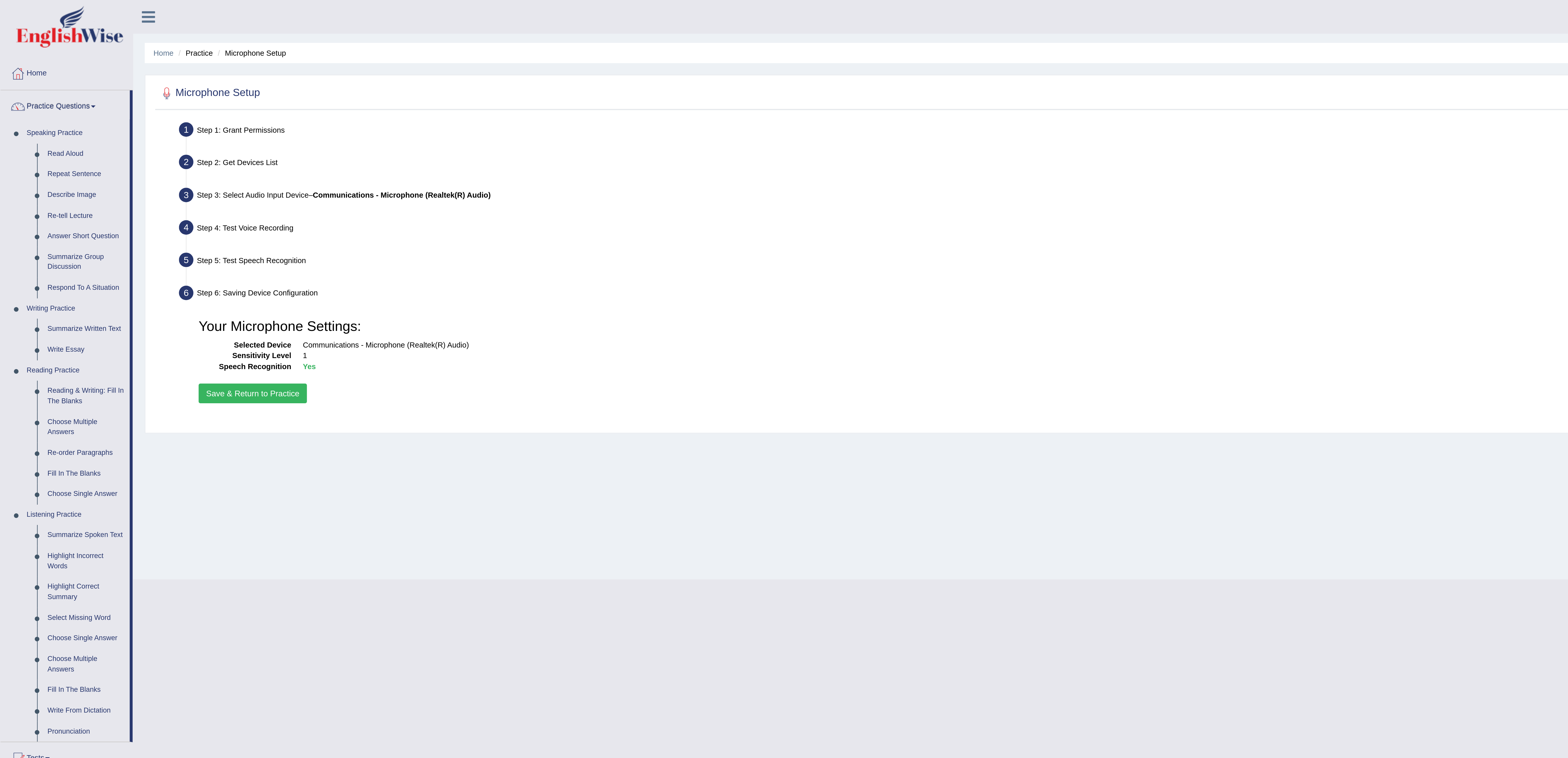
click at [121, 175] on button "Save & Return to Practice" at bounding box center [112, 174] width 48 height 9
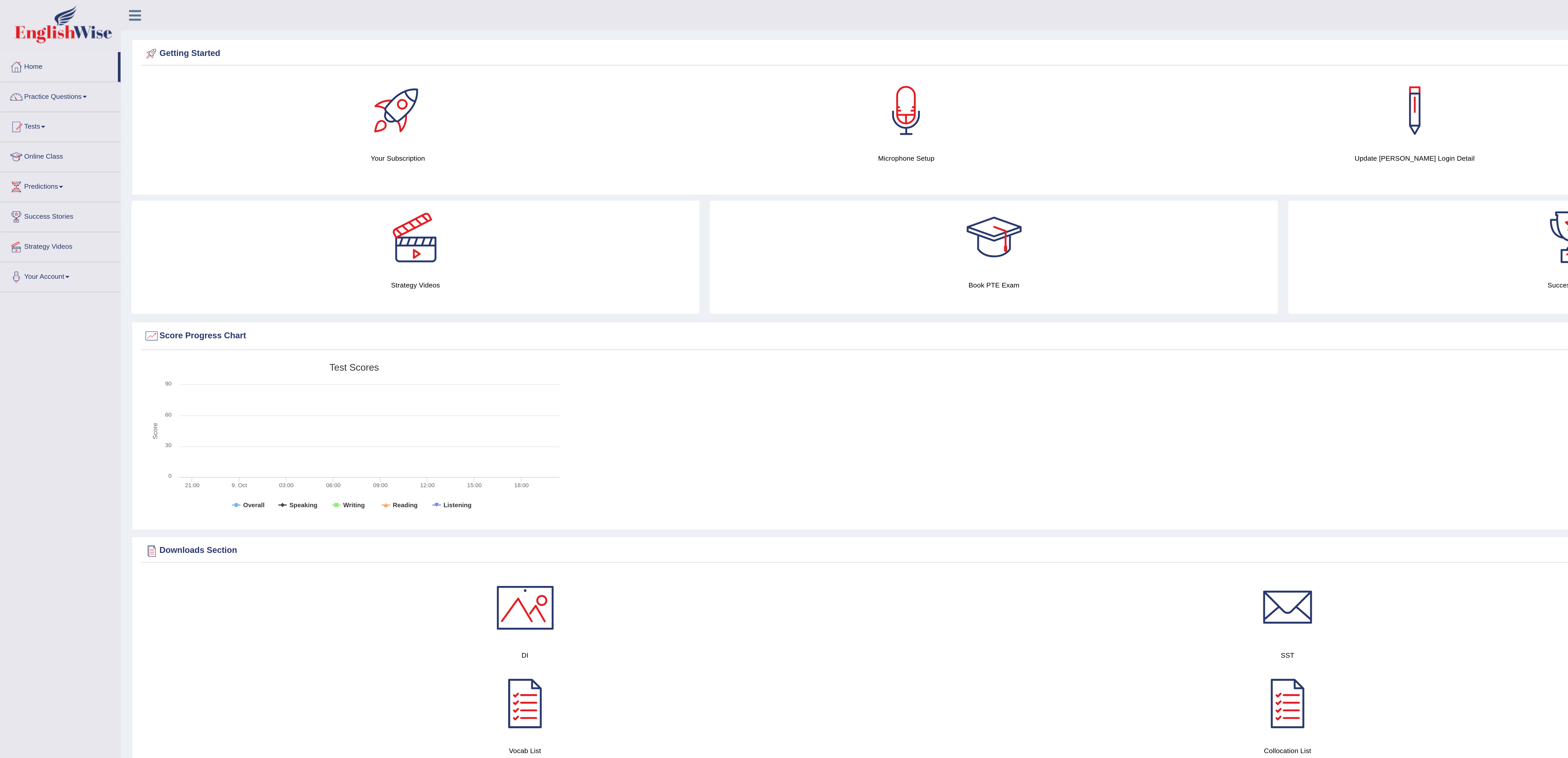
click at [43, 47] on span at bounding box center [41, 47] width 2 height 1
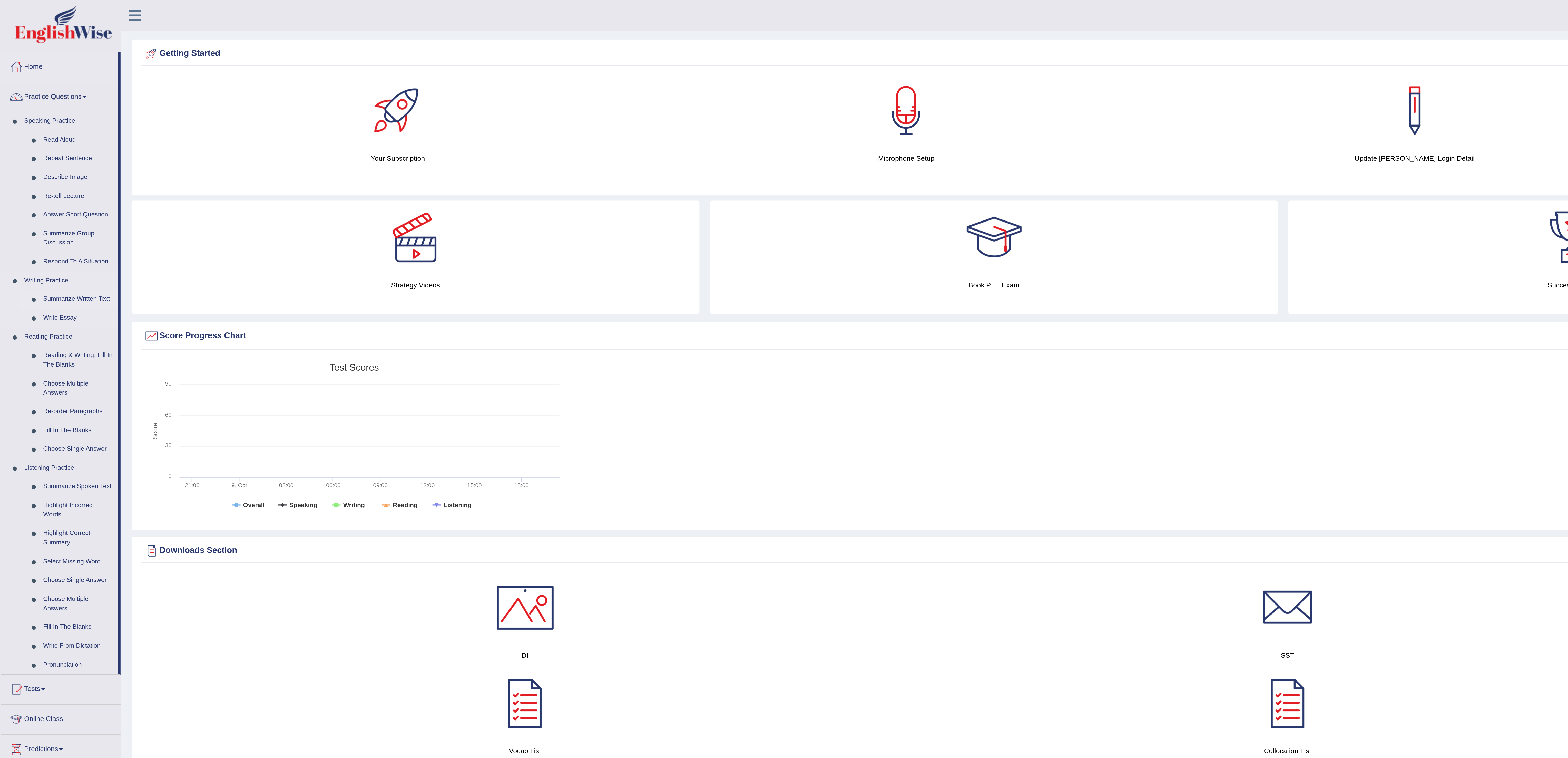
click at [42, 144] on link "Summarize Written Text" at bounding box center [38, 146] width 39 height 9
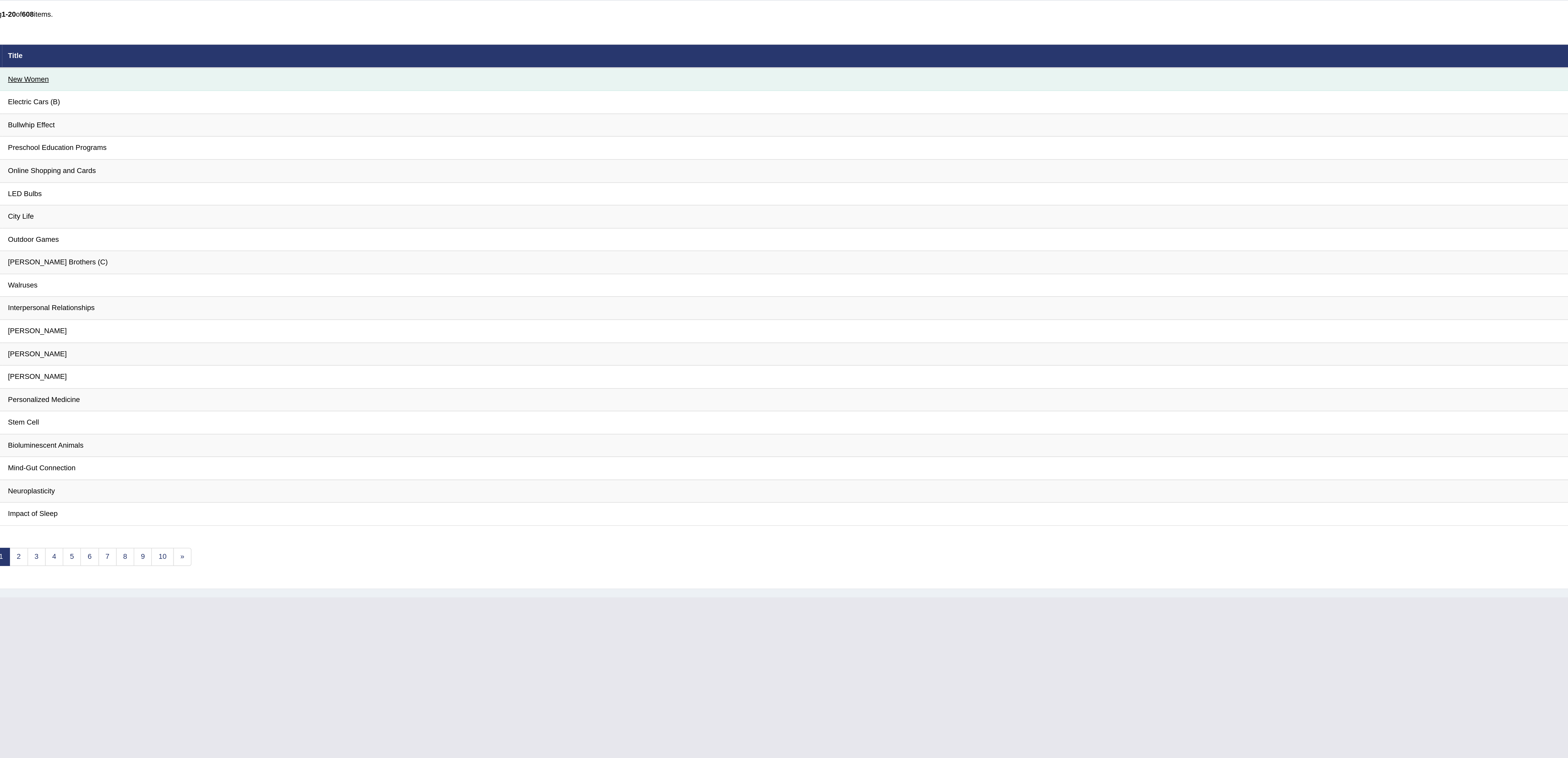
click at [99, 87] on link "New Women" at bounding box center [95, 85] width 19 height 4
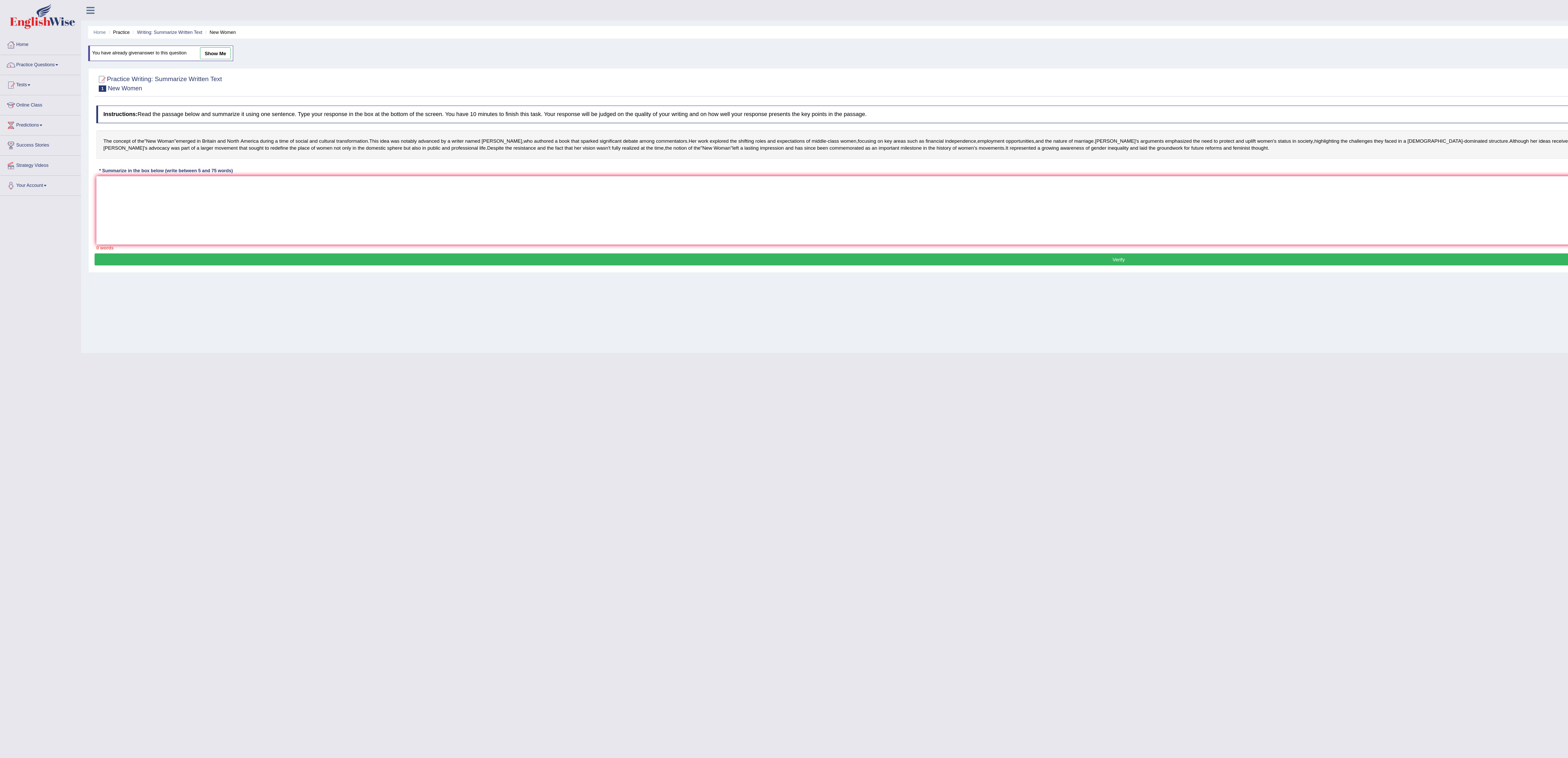
click at [27, 178] on div "Toggle navigation Home Practice Questions Speaking Practice Read Aloud Repeat S…" at bounding box center [784, 133] width 1568 height 267
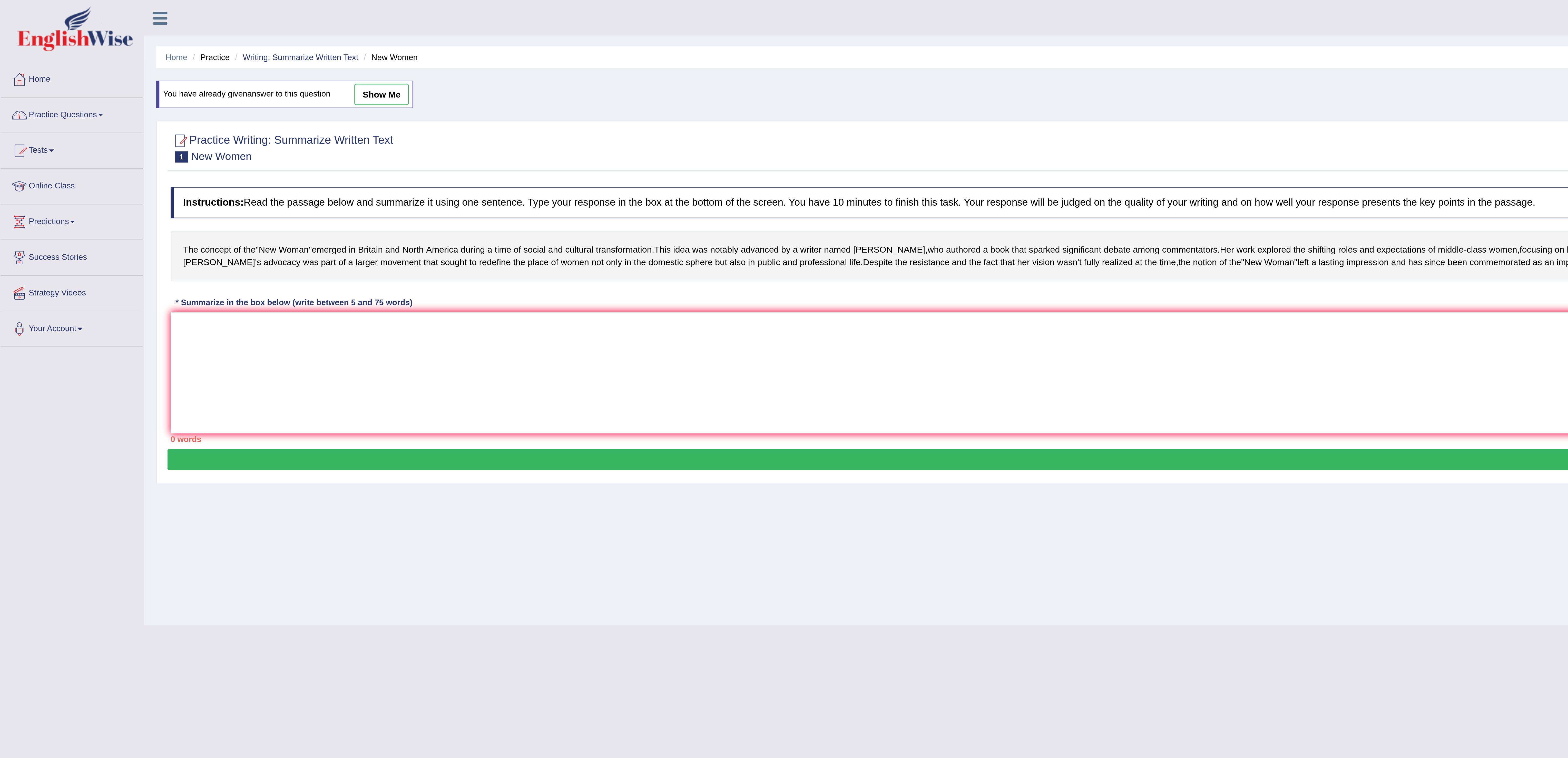
click at [43, 47] on span at bounding box center [41, 47] width 2 height 1
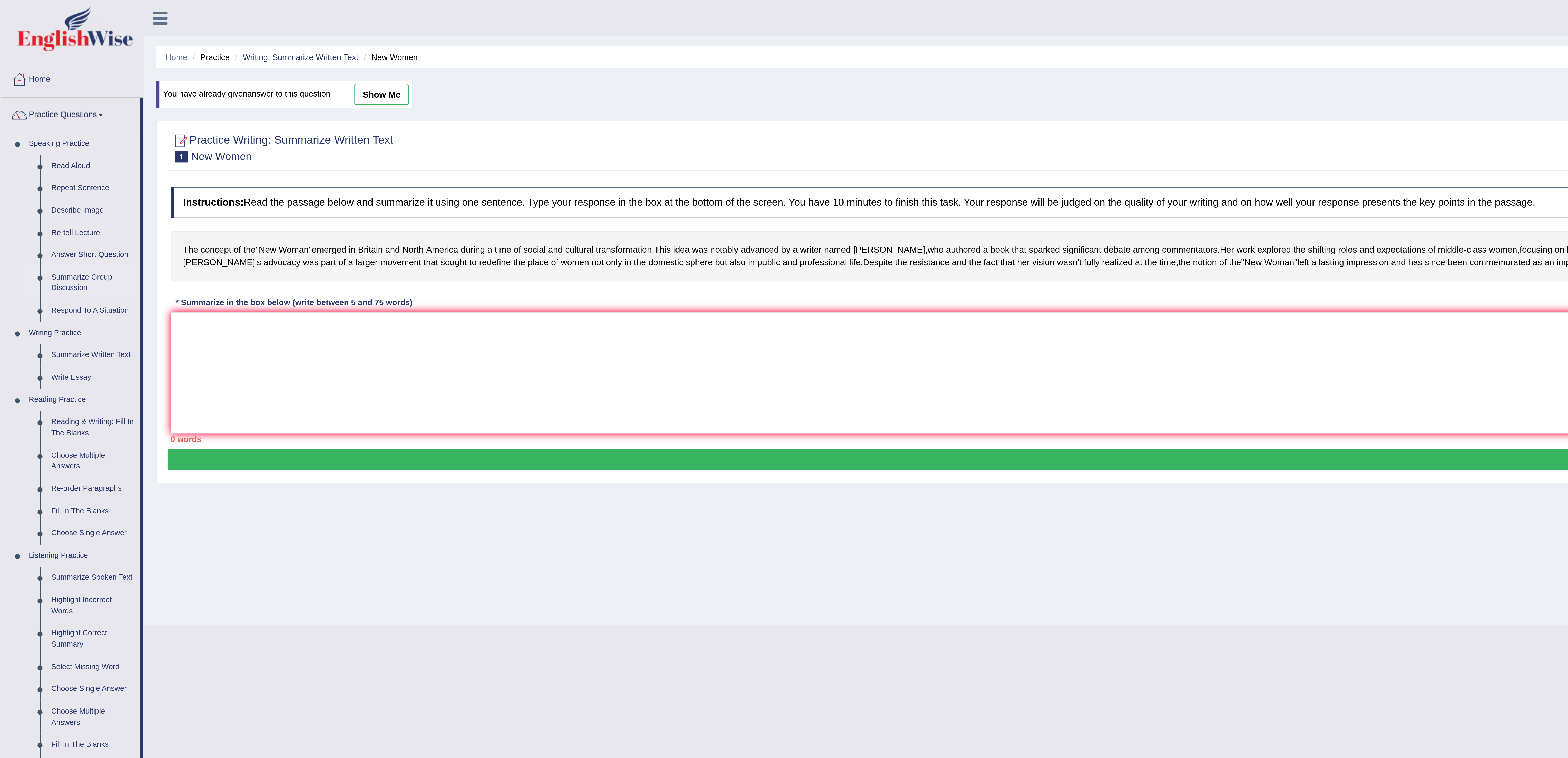
click at [38, 116] on link "Summarize Group Discussion" at bounding box center [38, 116] width 39 height 13
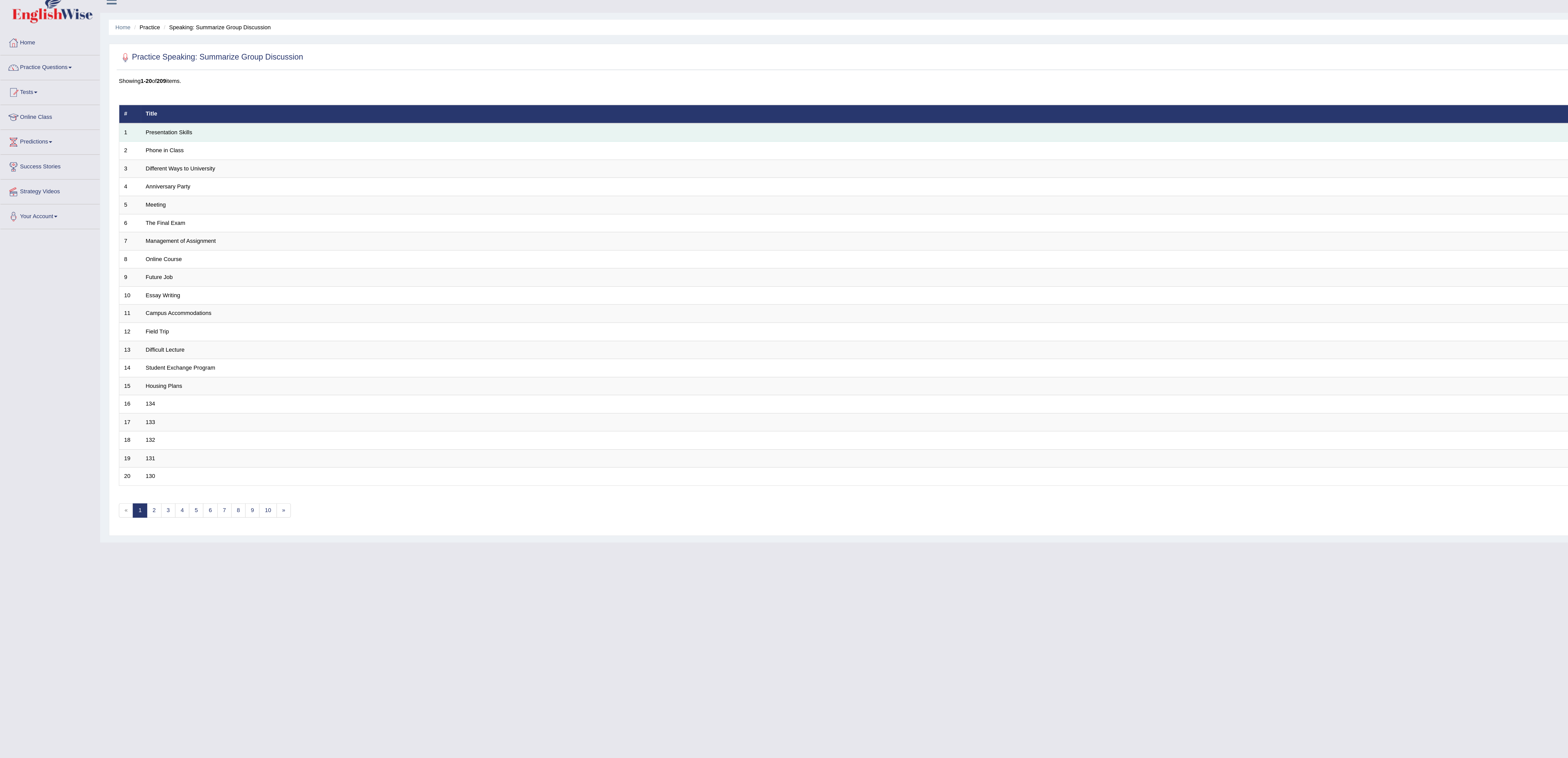
click at [167, 86] on td "Presentation Skills" at bounding box center [774, 85] width 1382 height 11
click at [110, 87] on link "Presentation Skills" at bounding box center [99, 85] width 27 height 4
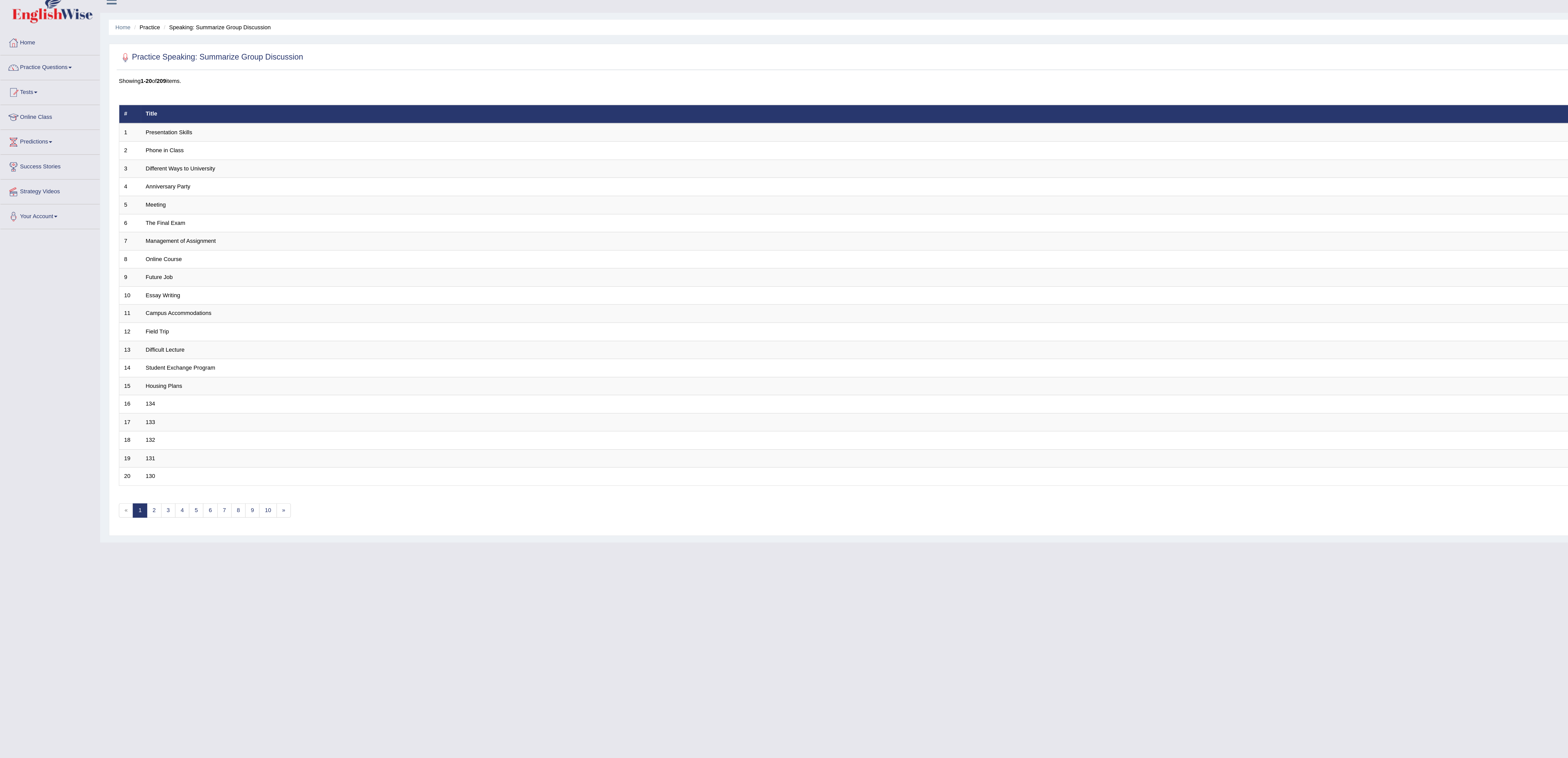
click at [41, 49] on link "Practice Questions" at bounding box center [29, 46] width 58 height 13
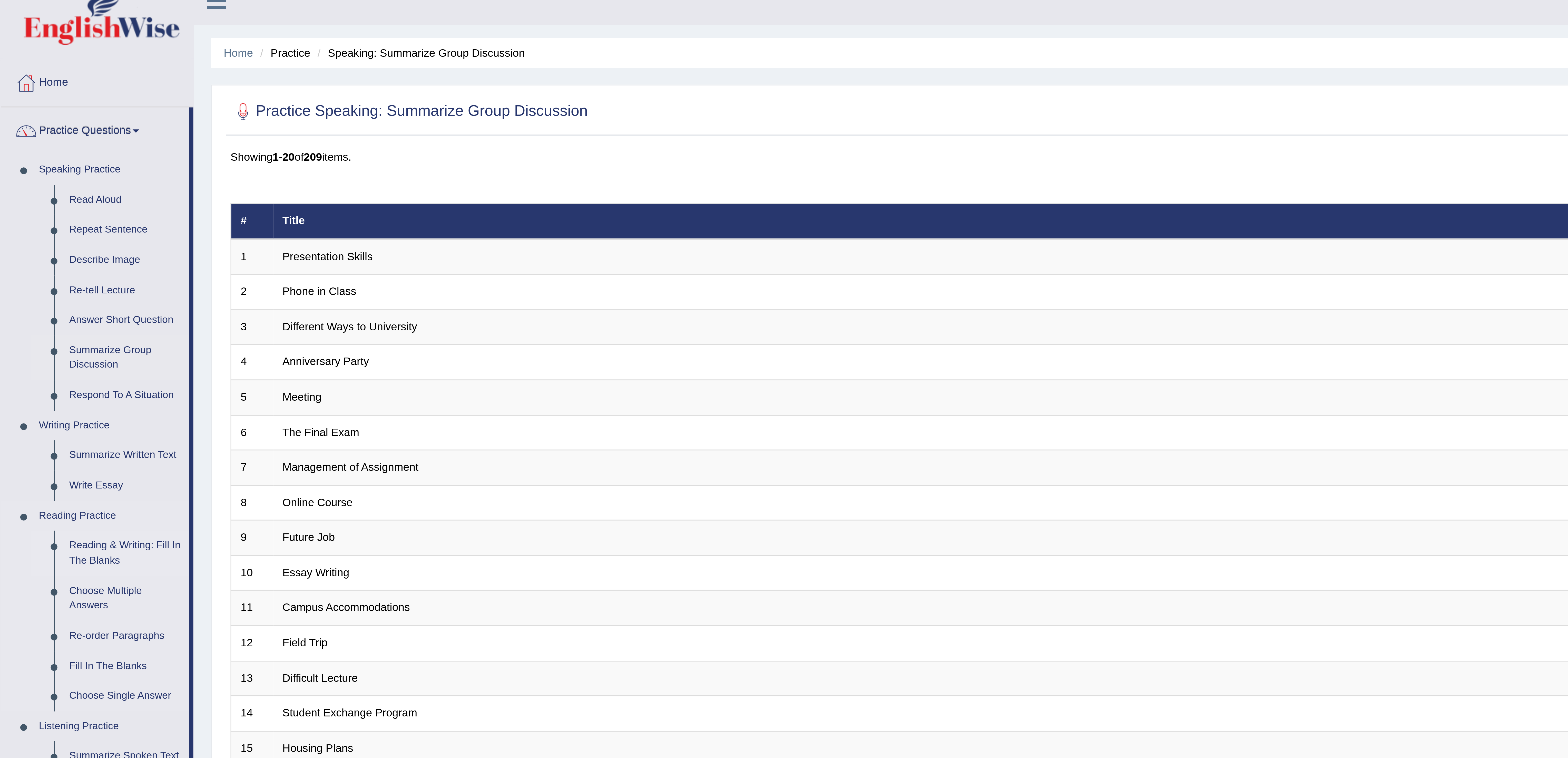
click at [32, 176] on link "Reading & Writing: Fill In The Blanks" at bounding box center [38, 175] width 39 height 13
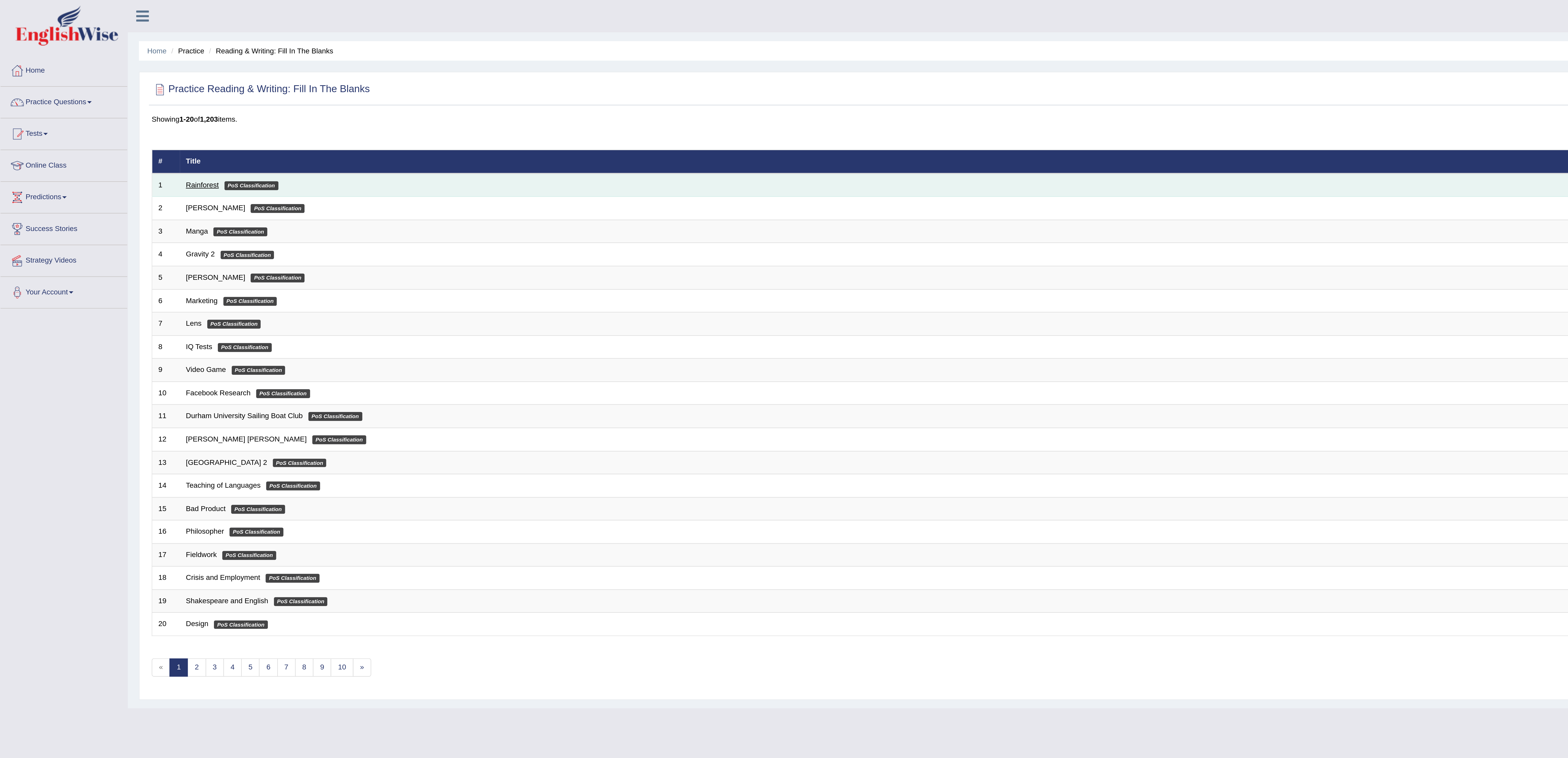
click at [91, 87] on link "Rainforest" at bounding box center [93, 85] width 15 height 4
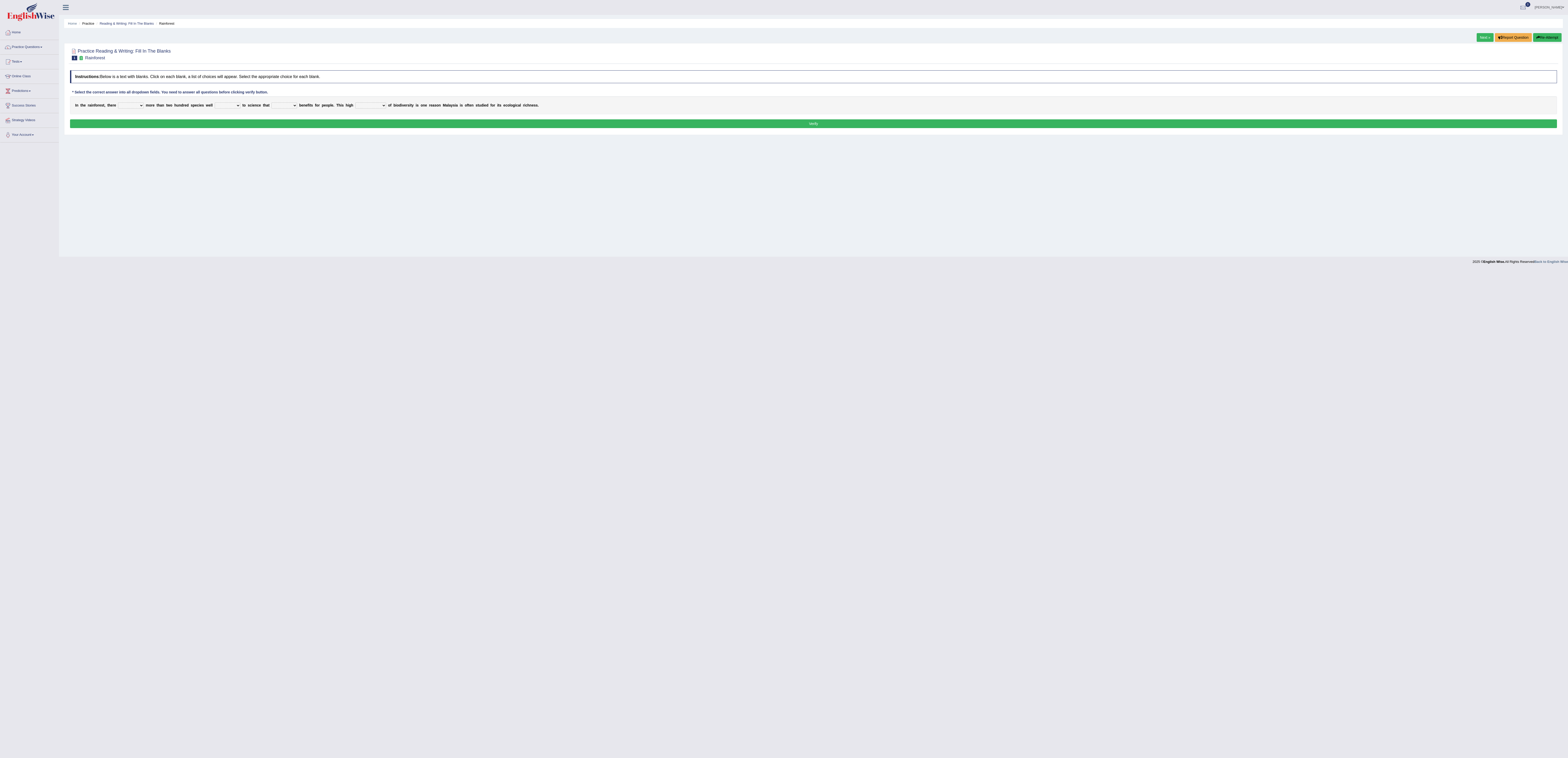
click at [858, 656] on body "Toggle navigation Home Practice Questions Speaking Practice Read Aloud Repeat S…" at bounding box center [784, 379] width 1568 height 758
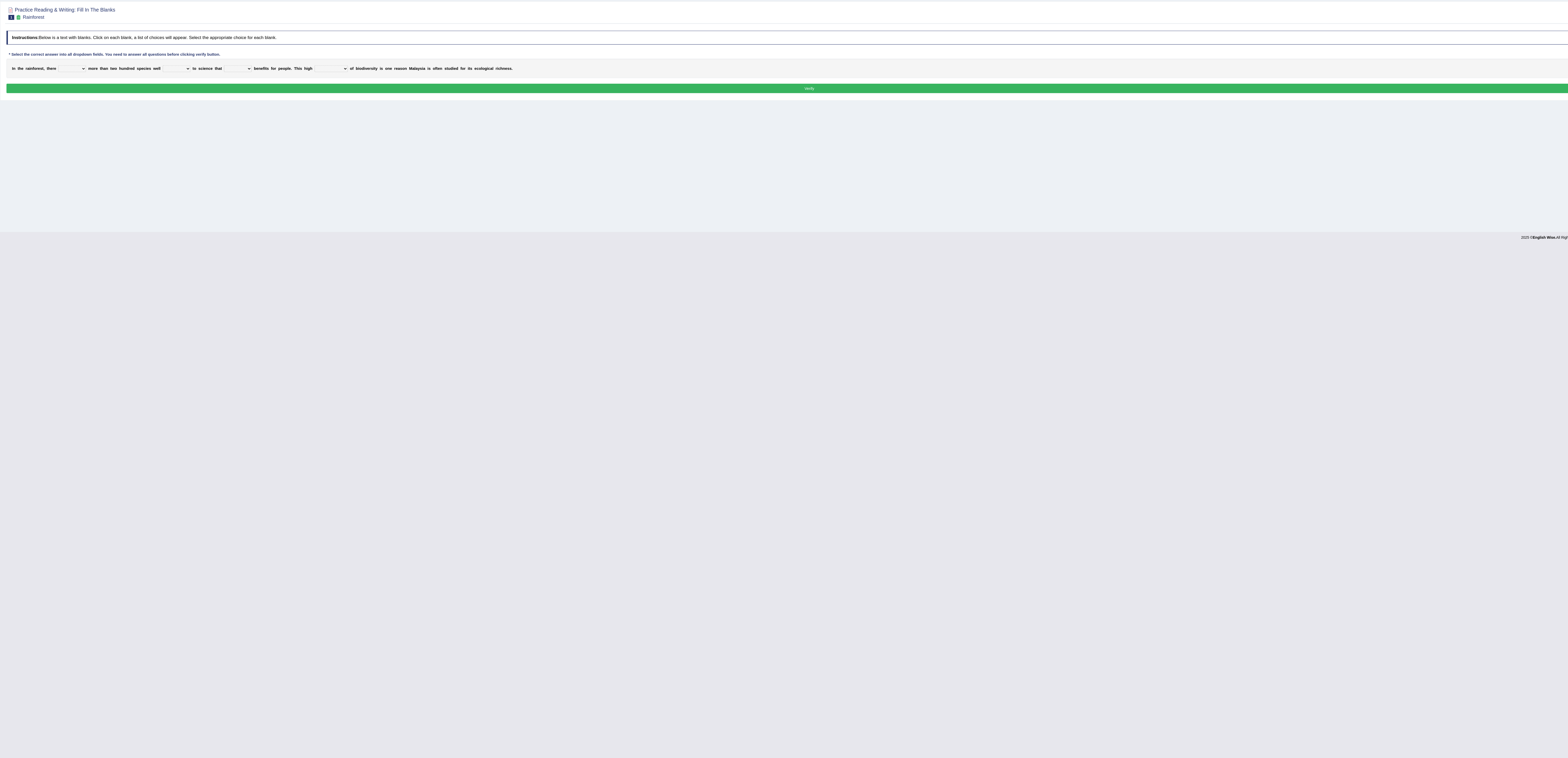
click at [1203, 427] on body "Toggle navigation Home Practice Questions Speaking Practice Read Aloud Repeat S…" at bounding box center [784, 379] width 1568 height 758
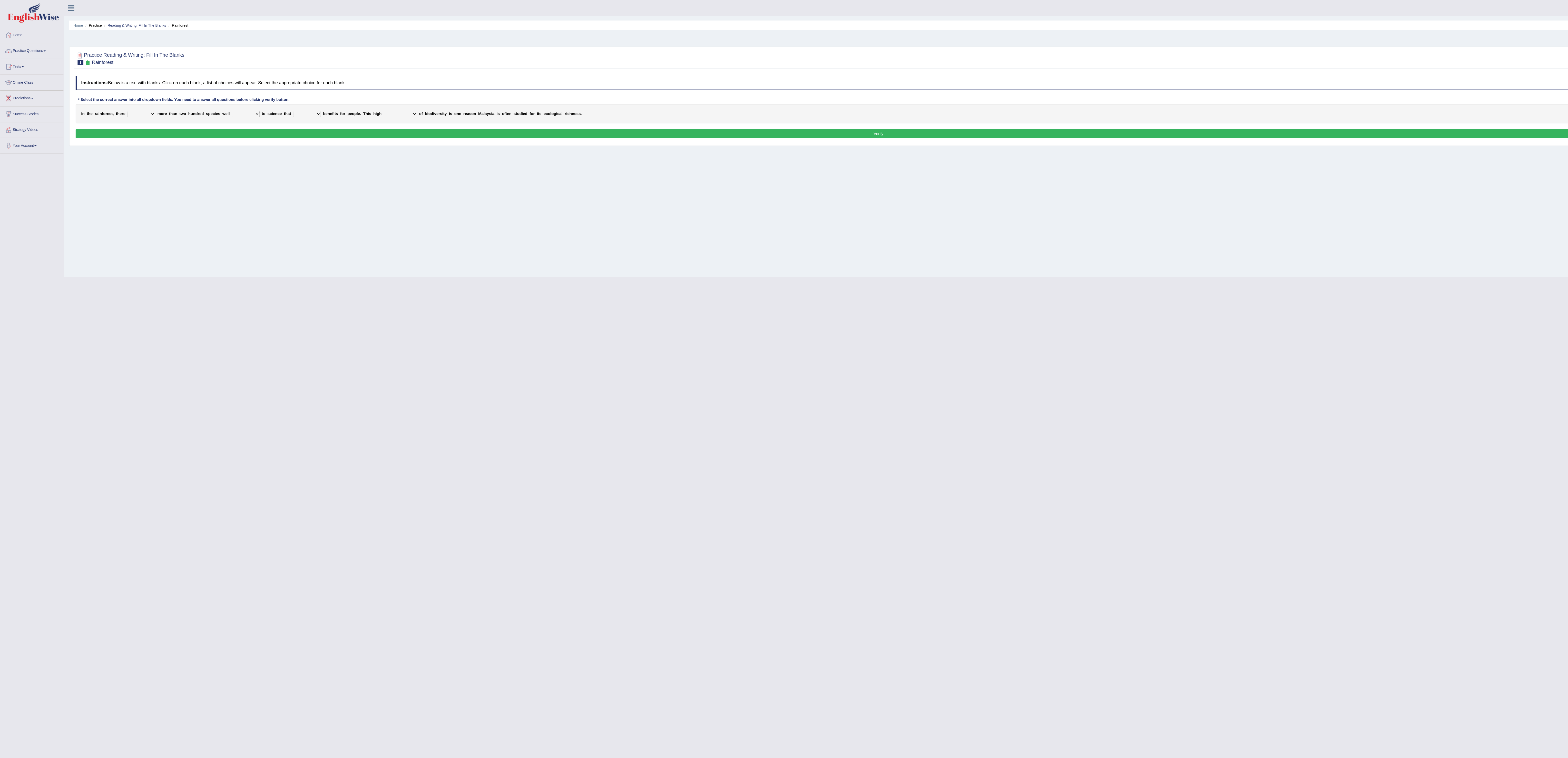
click at [580, 54] on div at bounding box center [813, 54] width 1487 height 16
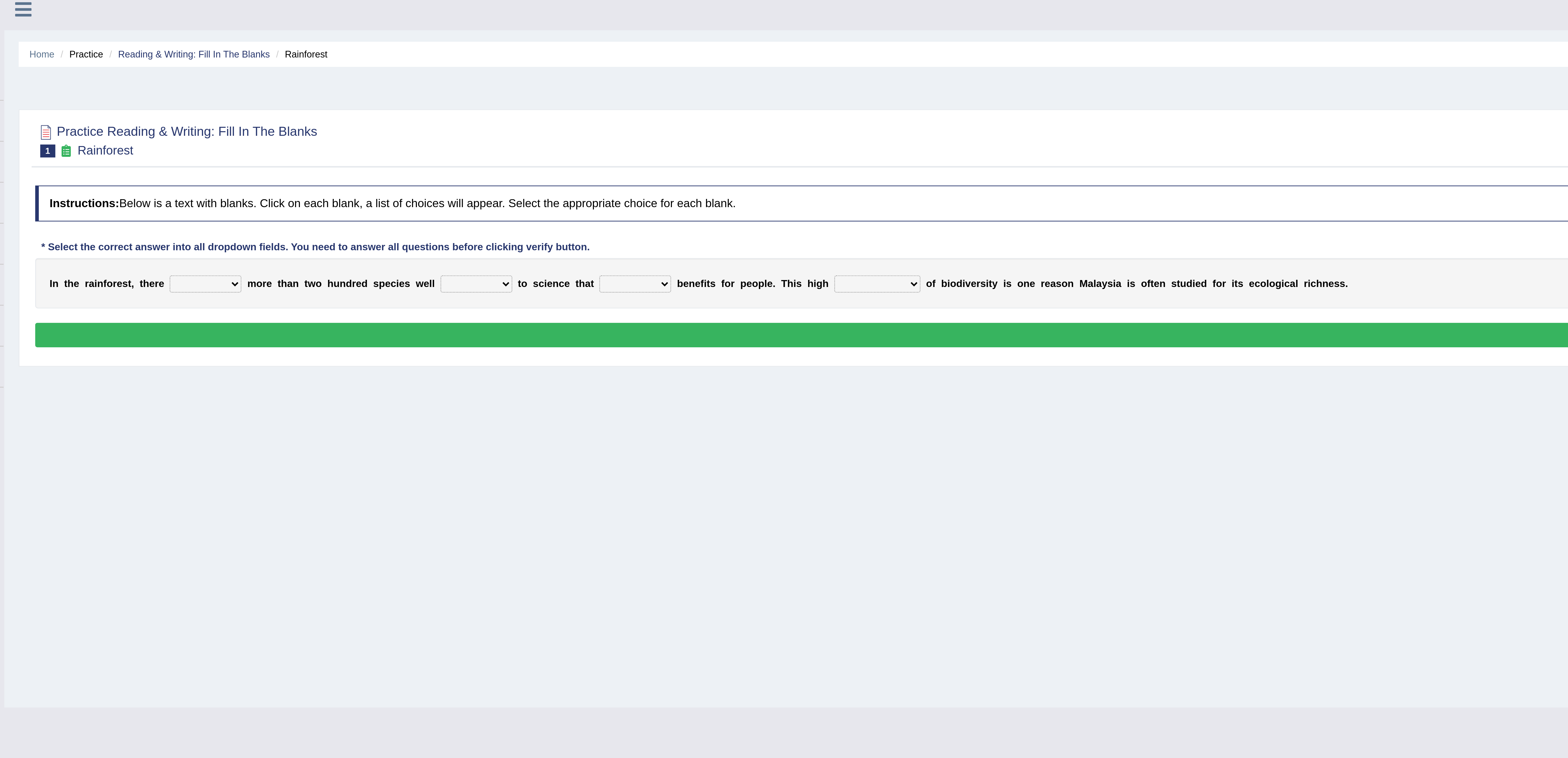
click at [136, 108] on select "have can be has is" at bounding box center [131, 105] width 26 height 6
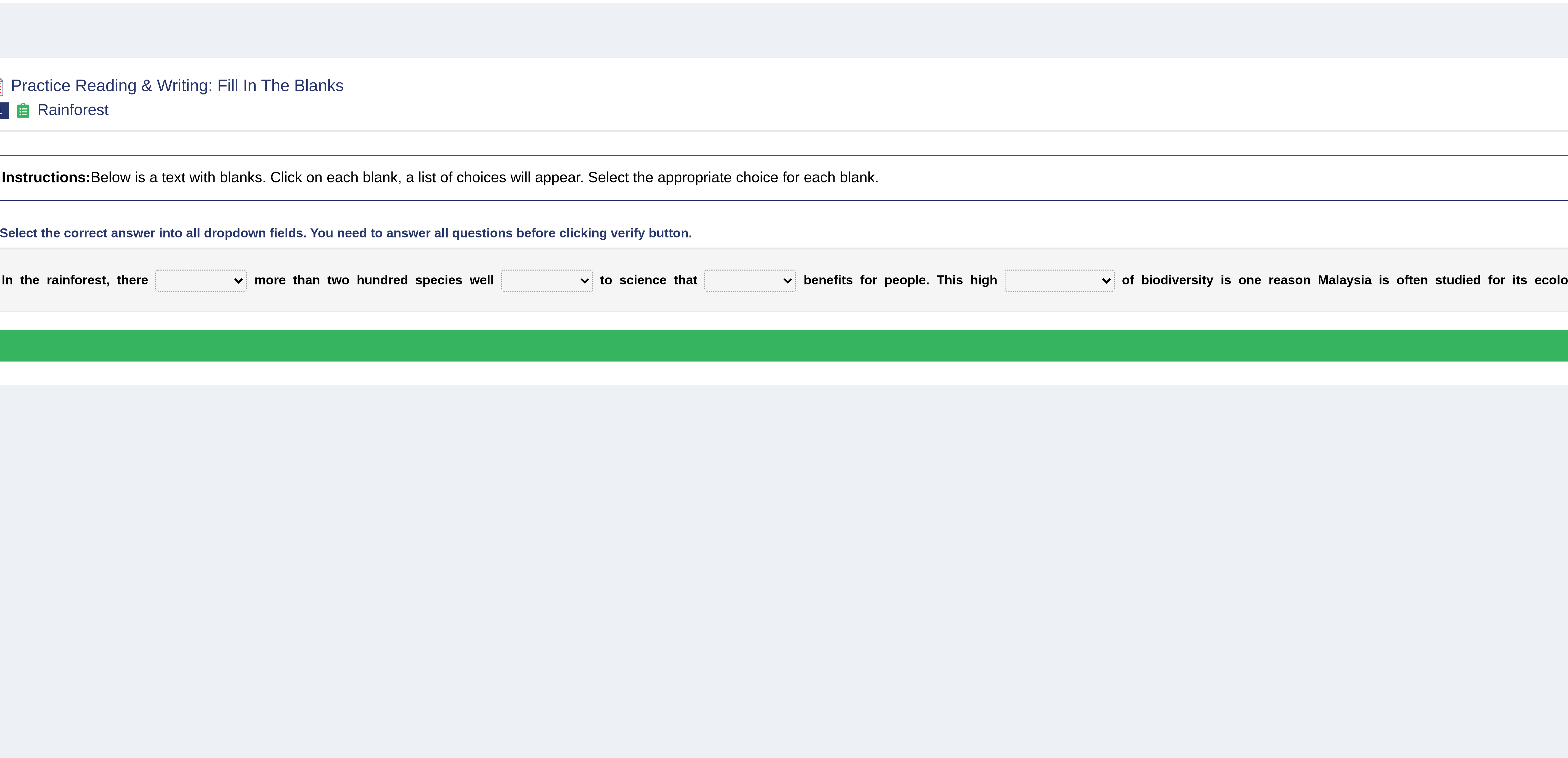
click at [136, 108] on select "have can be has is" at bounding box center [131, 105] width 26 height 6
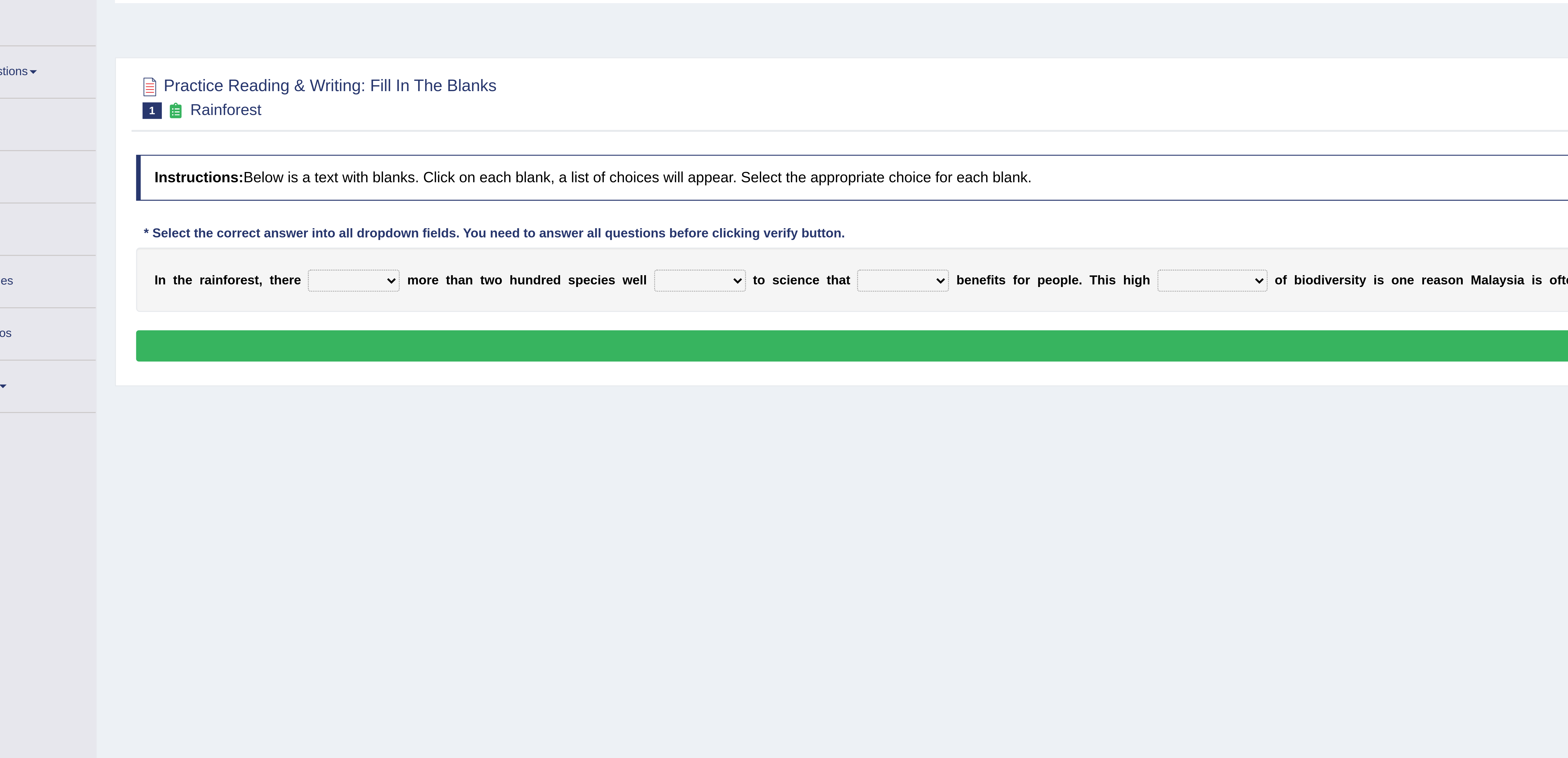
click at [142, 108] on select "have can be has is" at bounding box center [131, 105] width 26 height 6
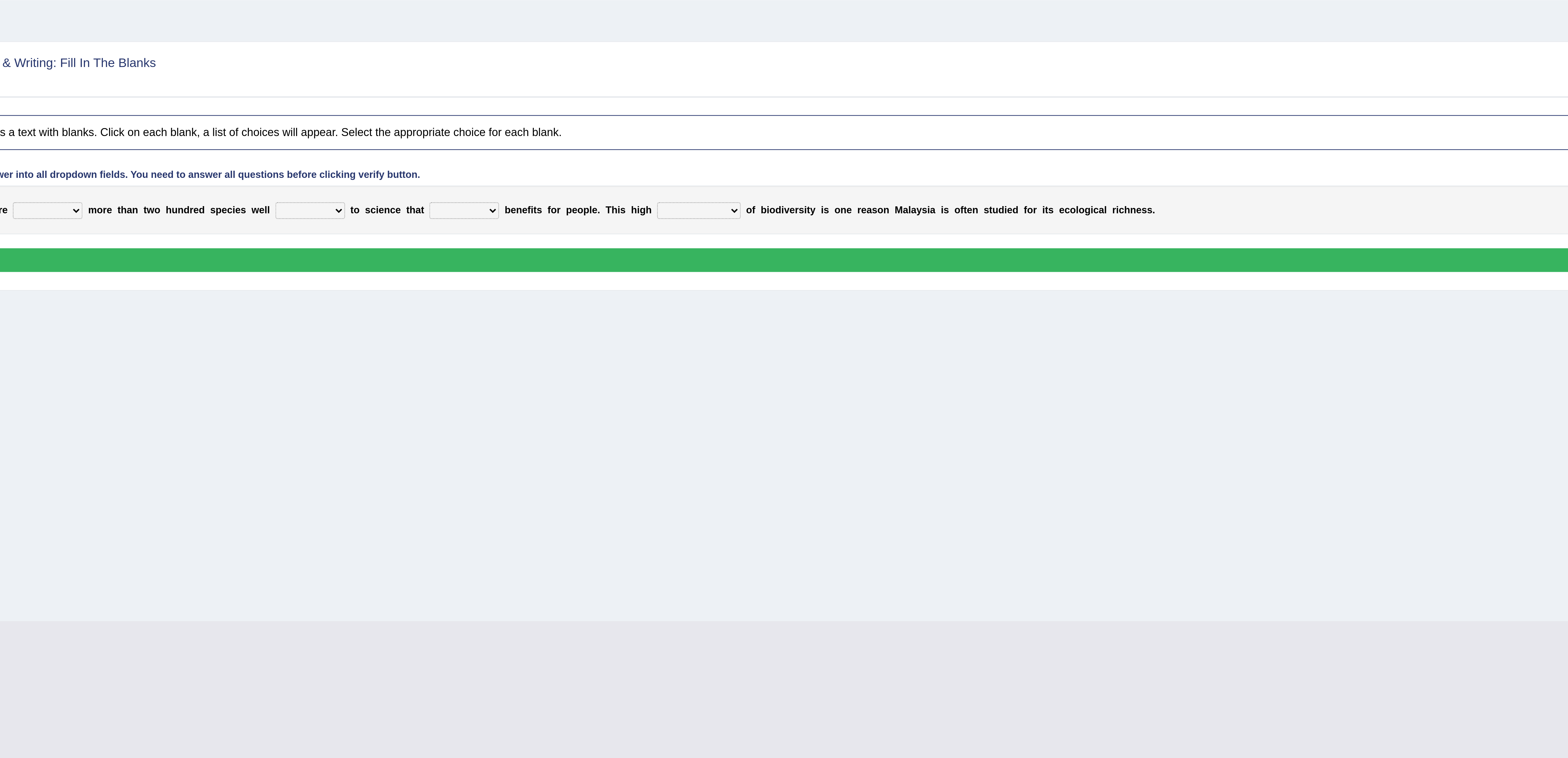
click at [140, 108] on select "have can be has is" at bounding box center [131, 105] width 26 height 6
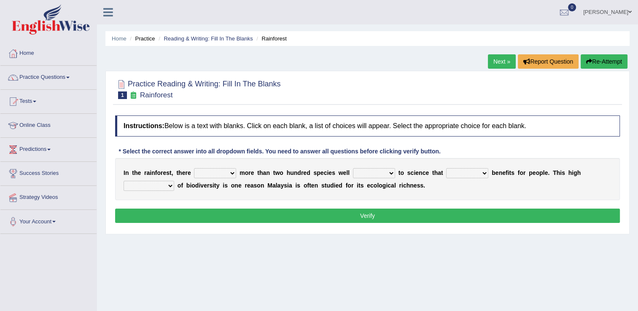
click at [228, 172] on select "have can be has is" at bounding box center [215, 173] width 42 height 10
click at [252, 251] on div "Home Practice Reading & Writing: Fill In The Blanks Rainforest Next » Report Qu…" at bounding box center [367, 210] width 541 height 421
click at [229, 173] on select "have can be has is" at bounding box center [215, 173] width 42 height 10
select select "has"
click at [194, 168] on select "have can be has is" at bounding box center [215, 173] width 42 height 10
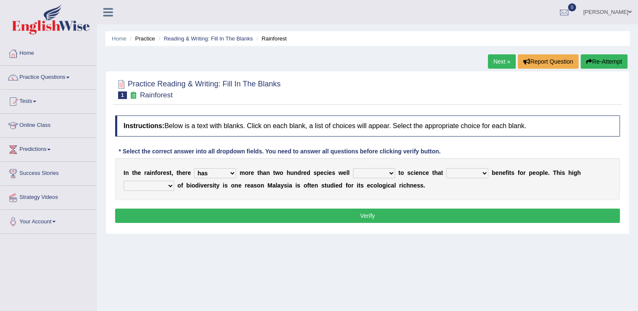
click at [381, 174] on select "knowing known knew know" at bounding box center [374, 173] width 42 height 10
select select "known"
click at [353, 168] on select "knowing known knew know" at bounding box center [374, 173] width 42 height 10
click at [467, 173] on select "contain contained containing contains" at bounding box center [467, 173] width 42 height 10
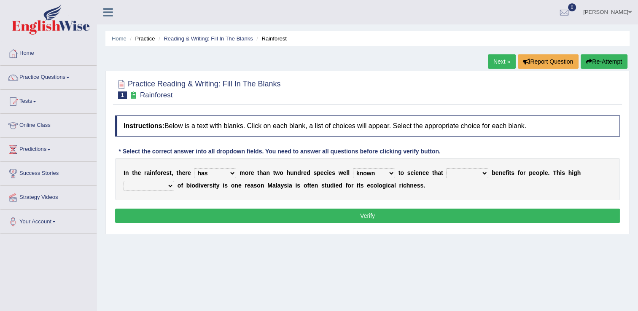
click at [467, 173] on select "contain contained containing contains" at bounding box center [467, 173] width 42 height 10
click at [465, 235] on div "Home Practice Reading & Writing: Fill In The Blanks Rainforest Next » Report Qu…" at bounding box center [367, 210] width 541 height 421
click at [468, 174] on select "contain contained containing contains" at bounding box center [467, 173] width 42 height 10
select select "contains"
click at [446, 168] on select "contain contained containing contains" at bounding box center [467, 173] width 42 height 10
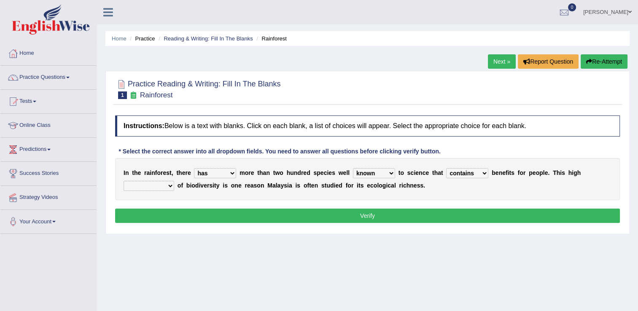
click at [174, 181] on select "condensation conjunction continuity complexity" at bounding box center [148, 186] width 51 height 10
select select "condensation"
click at [174, 181] on select "condensation conjunction continuity complexity" at bounding box center [148, 186] width 51 height 10
click at [227, 174] on select "have can be has is" at bounding box center [215, 173] width 42 height 10
select select "is"
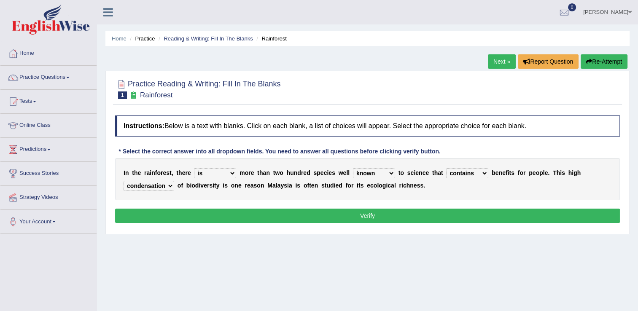
click at [194, 168] on select "have can be has is" at bounding box center [215, 173] width 42 height 10
click at [380, 172] on select "knowing known knew know" at bounding box center [374, 173] width 42 height 10
click at [468, 172] on select "contain contained containing contains" at bounding box center [467, 173] width 42 height 10
click at [361, 212] on button "Verify" at bounding box center [367, 216] width 504 height 14
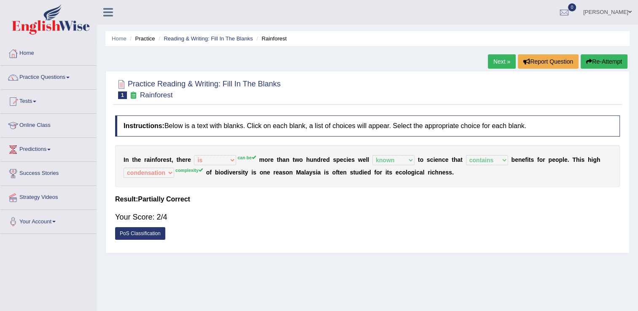
click at [599, 65] on button "Re-Attempt" at bounding box center [603, 61] width 47 height 14
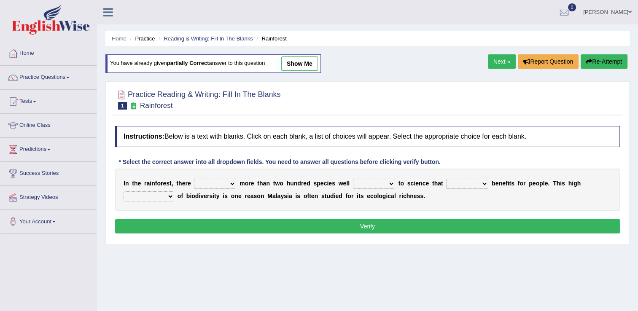
click at [228, 183] on select "have can be has is" at bounding box center [215, 184] width 42 height 10
select select "can be"
click at [194, 179] on select "have can be has is" at bounding box center [215, 184] width 42 height 10
click at [395, 181] on b at bounding box center [396, 183] width 3 height 7
click at [379, 183] on select "knowing known knew know" at bounding box center [374, 184] width 42 height 10
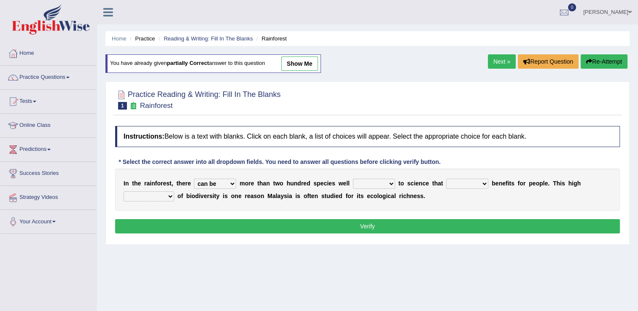
select select "known"
click at [353, 179] on select "knowing known knew know" at bounding box center [374, 184] width 42 height 10
click at [470, 183] on select "contain contained containing contains" at bounding box center [467, 184] width 42 height 10
select select "contains"
click at [446, 179] on select "contain contained containing contains" at bounding box center [467, 184] width 42 height 10
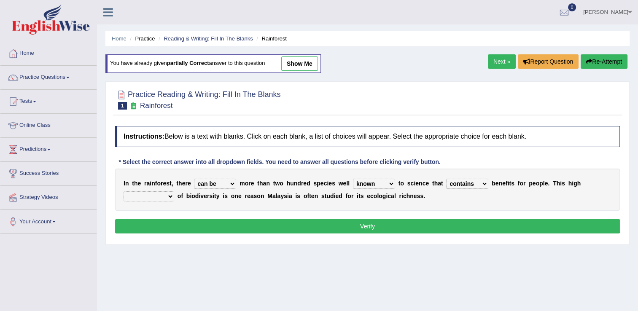
click at [174, 191] on select "condensation conjunction continuity complexity" at bounding box center [148, 196] width 51 height 10
select select "complexity"
click at [174, 191] on select "condensation conjunction continuity complexity" at bounding box center [148, 196] width 51 height 10
click at [486, 223] on button "Verify" at bounding box center [367, 226] width 504 height 14
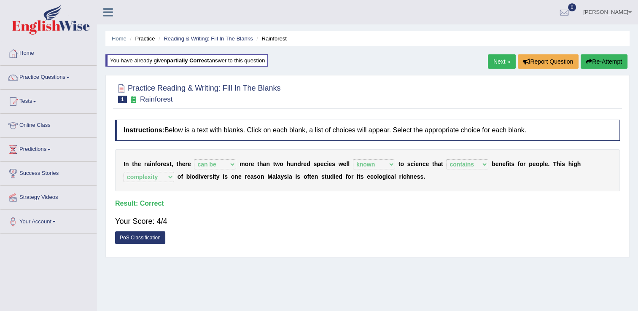
click at [501, 63] on link "Next »" at bounding box center [502, 61] width 28 height 14
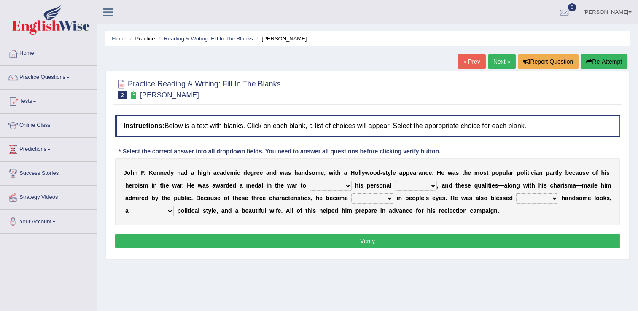
click at [309, 185] on select "prove show evidence upthrow" at bounding box center [330, 186] width 42 height 10
select select "show"
click at [309, 181] on select "prove show evidence upthrow" at bounding box center [330, 186] width 42 height 10
click at [394, 185] on select "passion courage charm liking" at bounding box center [415, 186] width 42 height 10
click at [309, 186] on select "prove show evidence upthrow" at bounding box center [330, 186] width 42 height 10
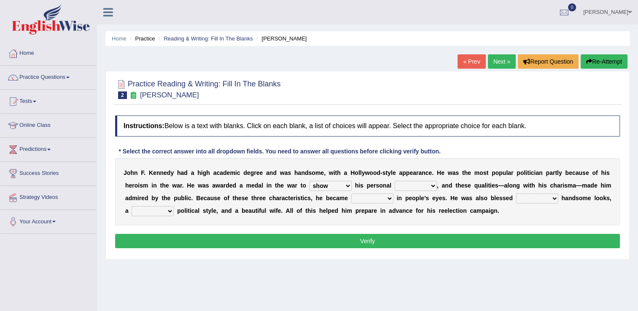
click at [394, 182] on select "passion courage charm liking" at bounding box center [415, 186] width 42 height 10
select select "passion"
click at [394, 181] on select "passion courage charm liking" at bounding box center [415, 186] width 42 height 10
